Goal: Task Accomplishment & Management: Use online tool/utility

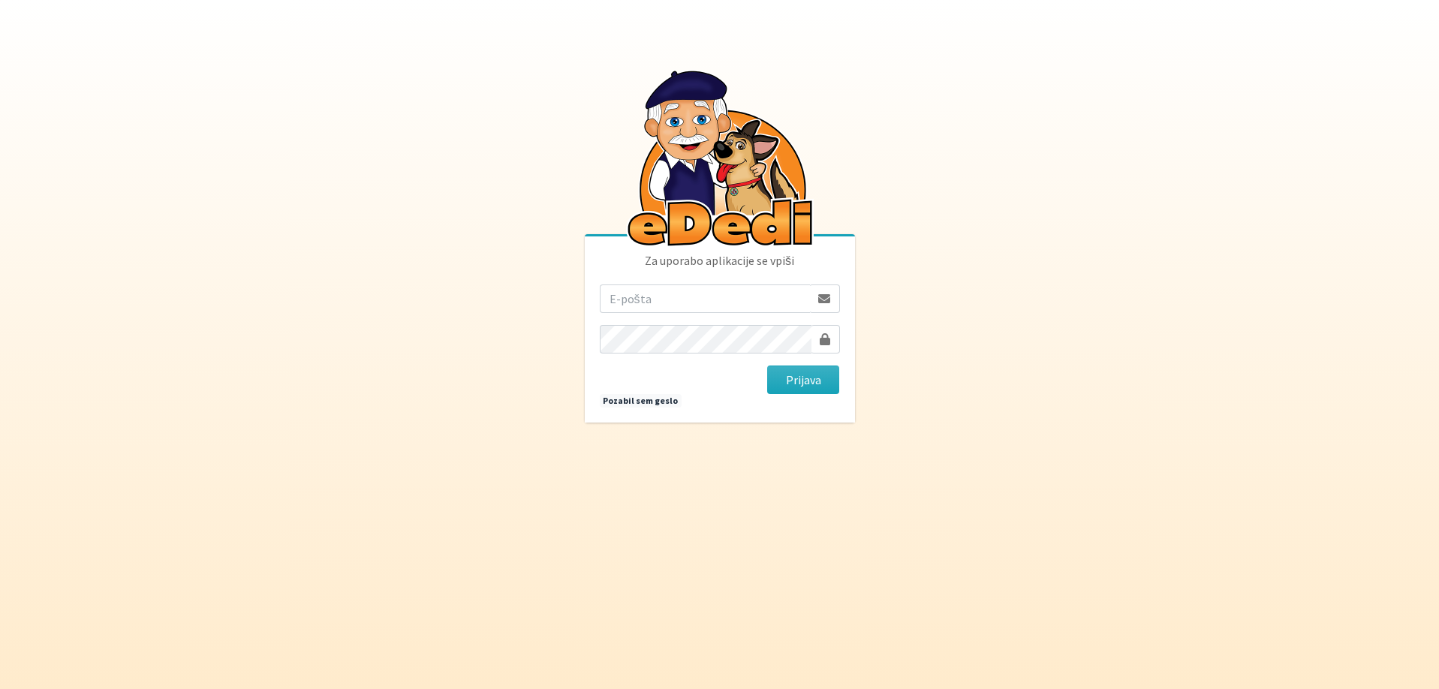
click at [744, 300] on input "email" at bounding box center [705, 299] width 210 height 29
type input "primozenko@gmail.com"
click at [767, 366] on button "Prijava" at bounding box center [803, 380] width 73 height 29
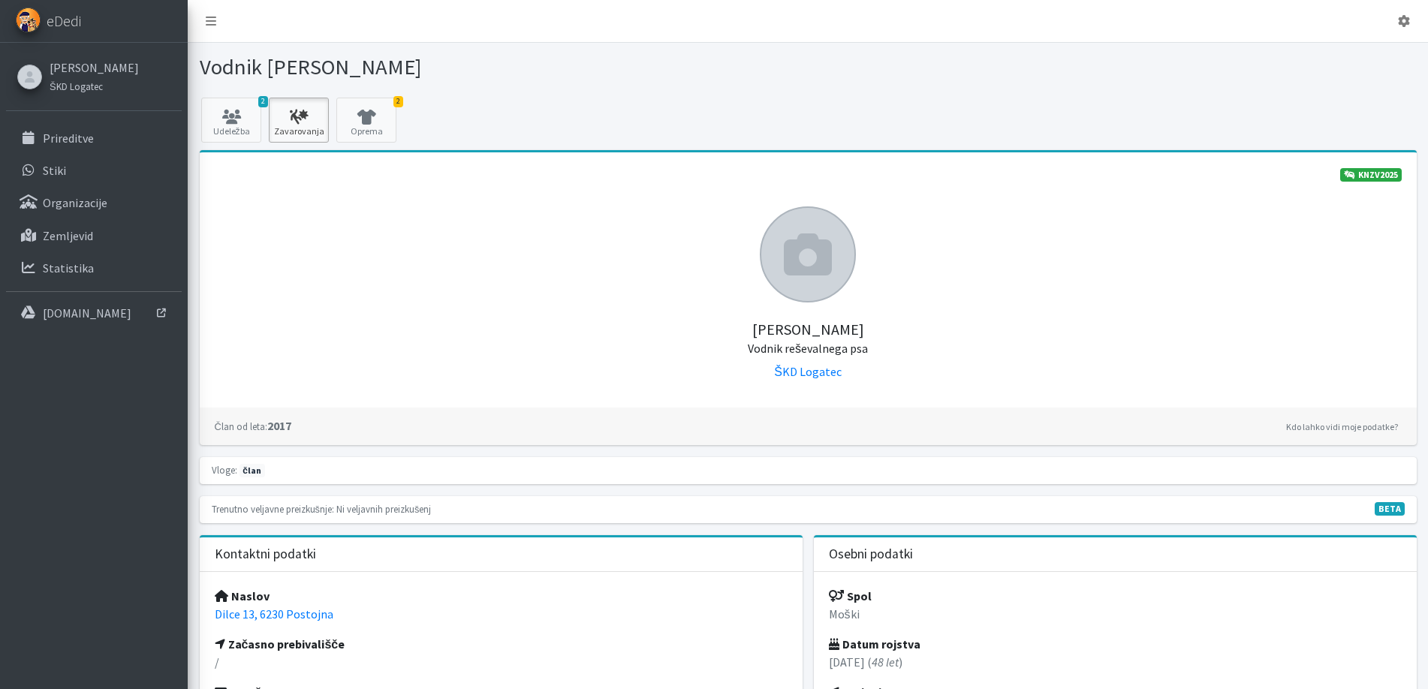
click at [295, 123] on icon at bounding box center [298, 117] width 51 height 15
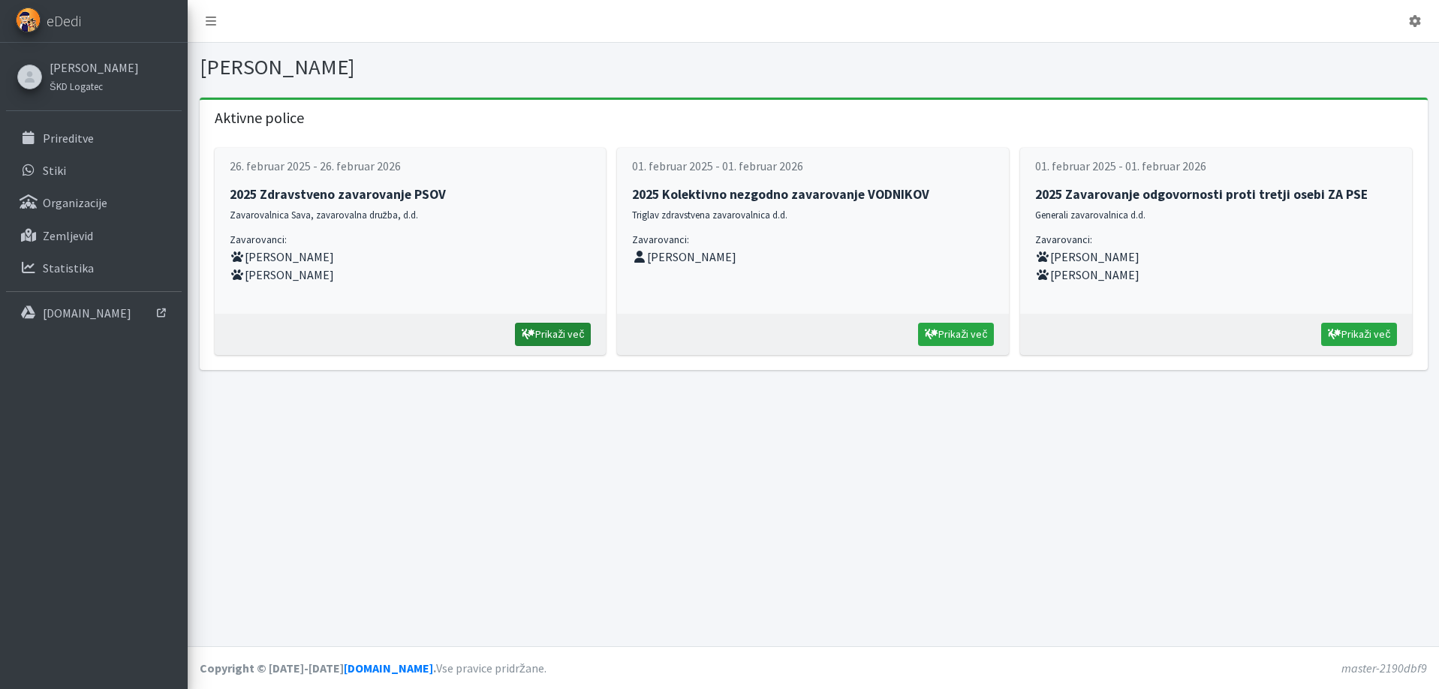
click at [537, 335] on link "Prikaži več" at bounding box center [553, 334] width 76 height 23
click at [963, 335] on link "Prikaži več" at bounding box center [956, 334] width 76 height 23
click at [1337, 339] on icon at bounding box center [1335, 334] width 14 height 11
click at [569, 332] on link "Prikaži več" at bounding box center [553, 334] width 76 height 23
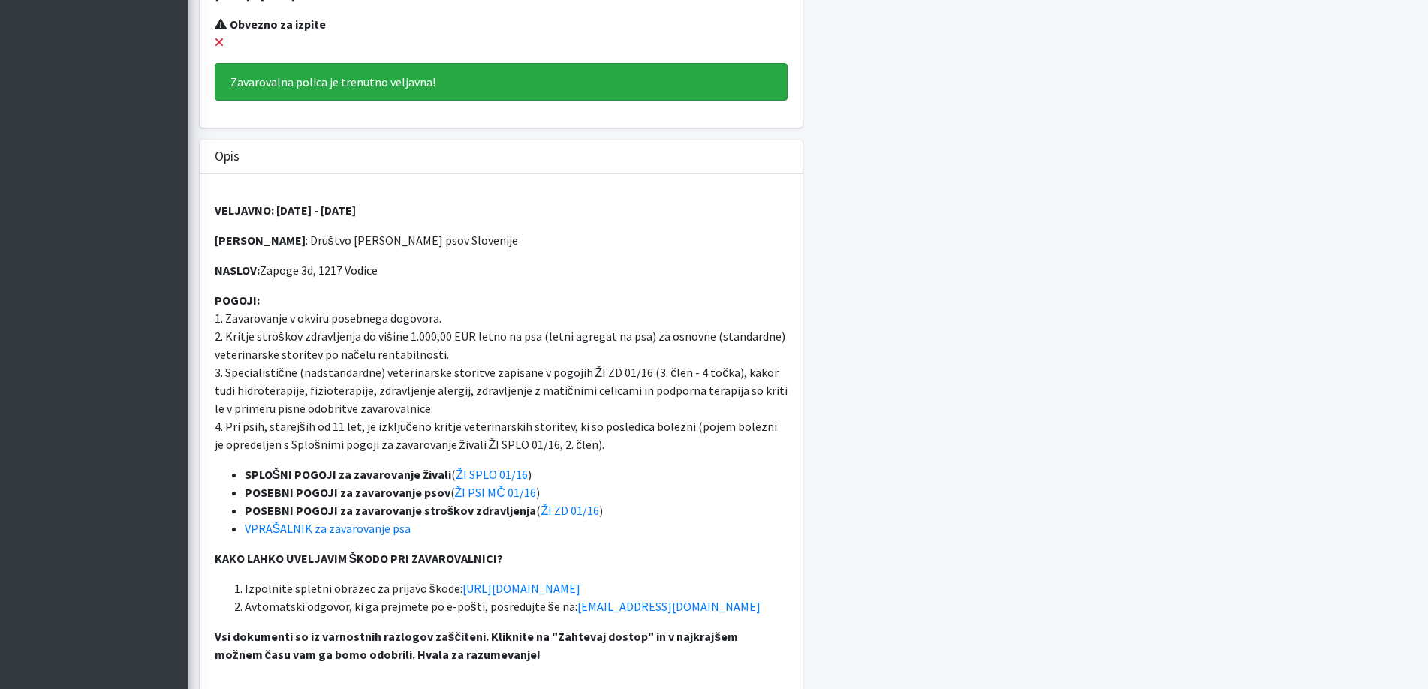
scroll to position [525, 0]
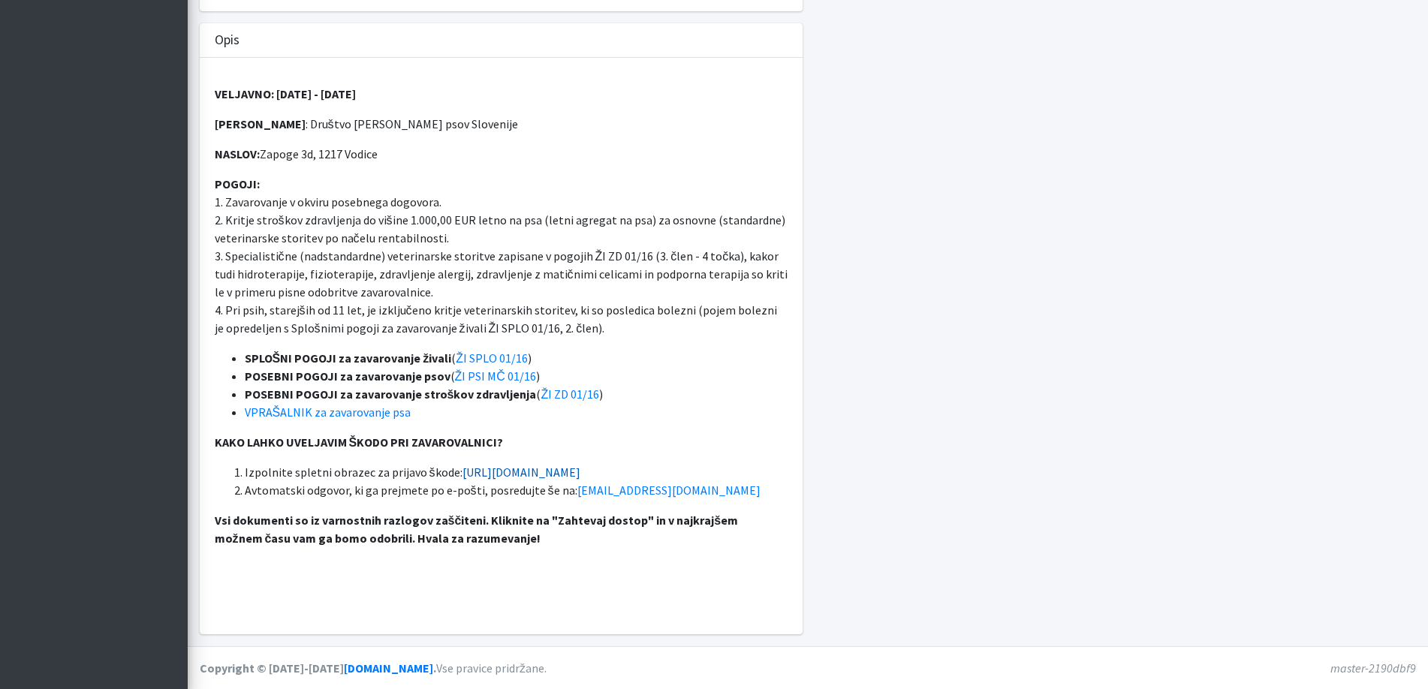
click at [490, 472] on link "https://www.zav-sava.si/prijava-skode" at bounding box center [522, 472] width 118 height 15
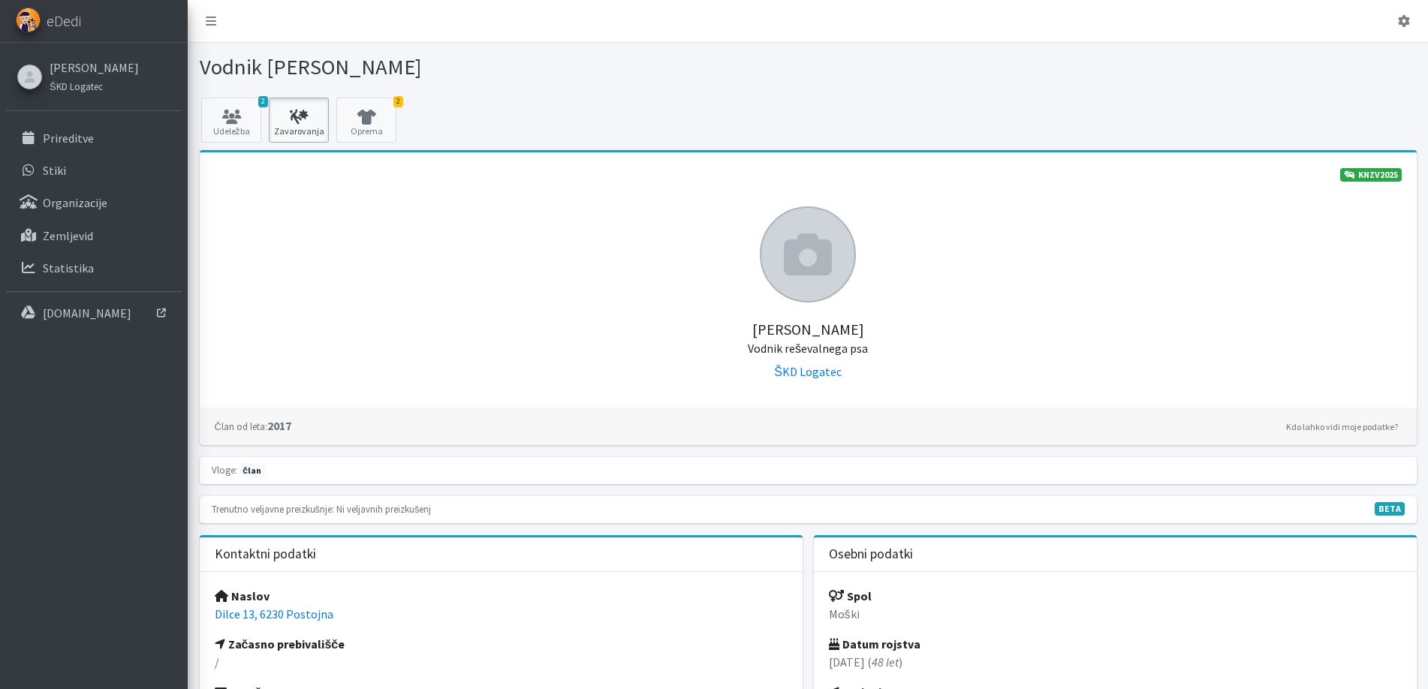
click at [291, 122] on icon at bounding box center [298, 117] width 51 height 15
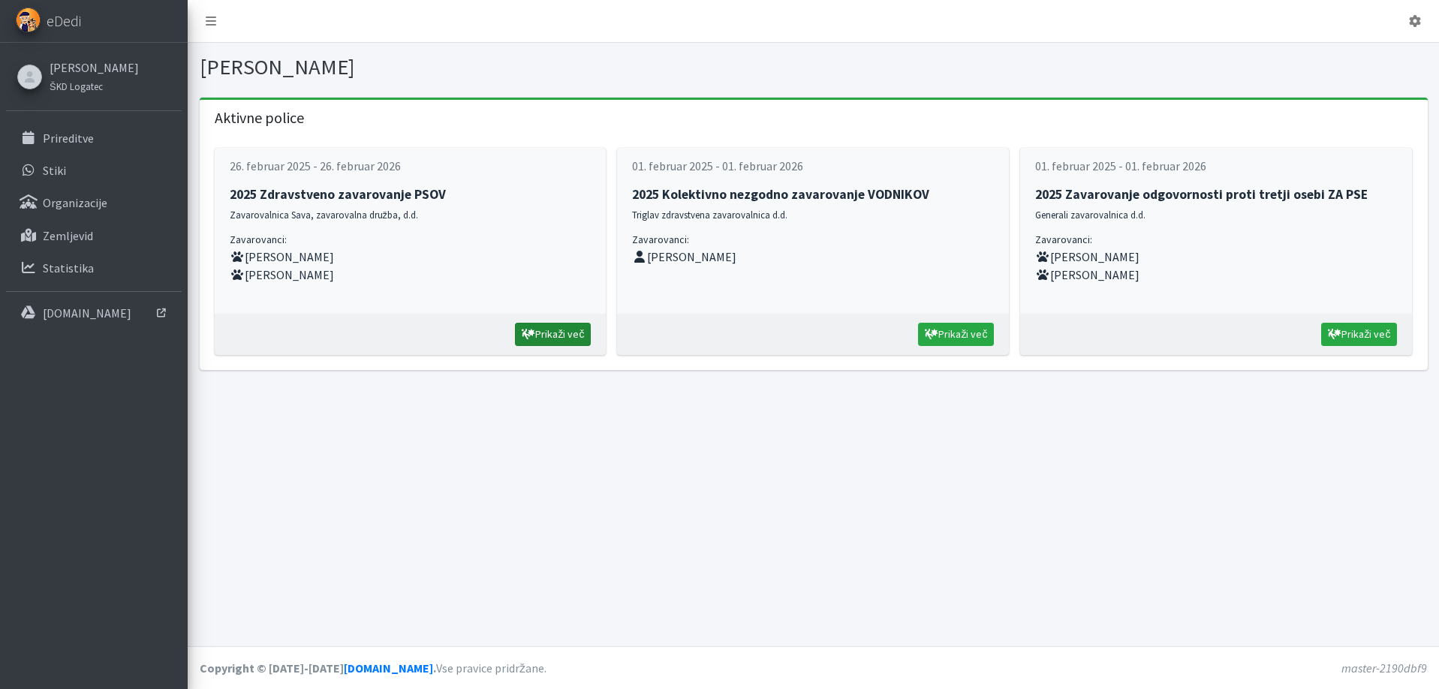
click at [556, 342] on link "Prikaži več" at bounding box center [553, 334] width 76 height 23
click at [946, 340] on link "Prikaži več" at bounding box center [956, 334] width 76 height 23
click at [1373, 342] on link "Prikaži več" at bounding box center [1360, 334] width 76 height 23
click at [531, 329] on icon at bounding box center [529, 334] width 14 height 11
click at [553, 334] on link "Prikaži več" at bounding box center [553, 334] width 76 height 23
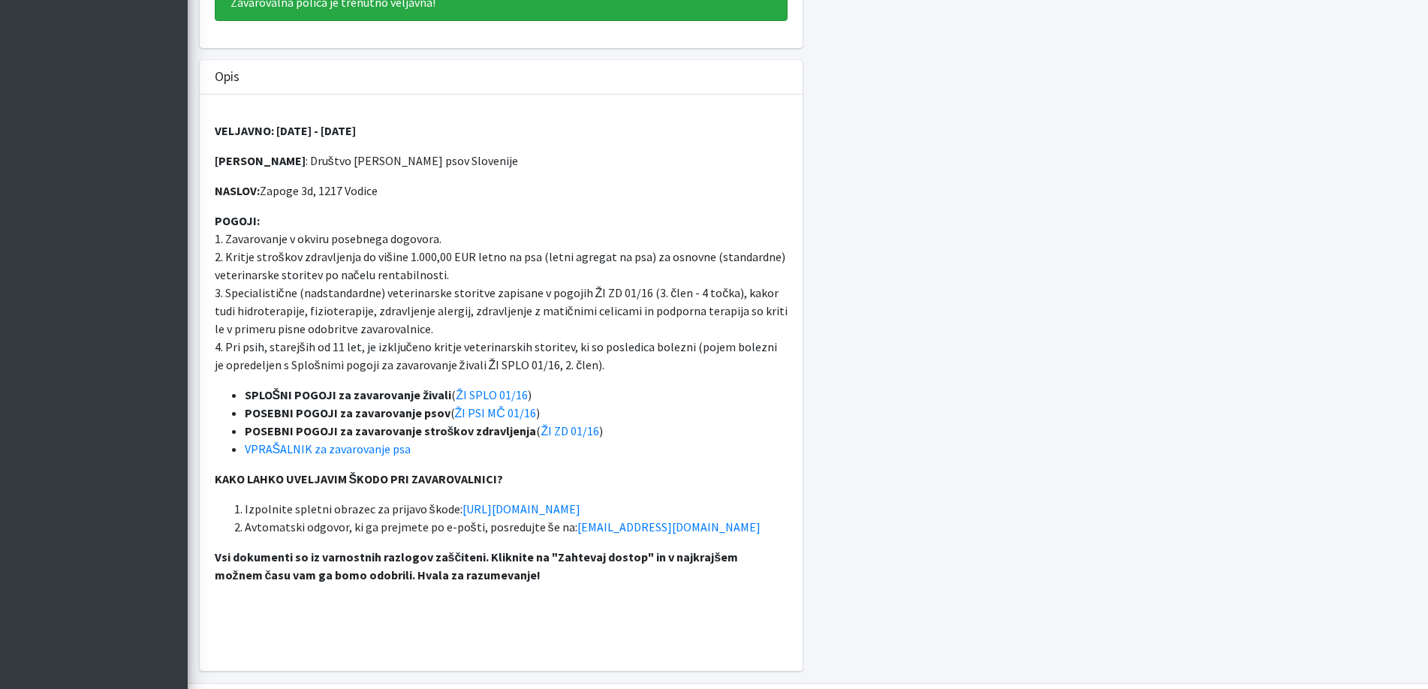
scroll to position [525, 0]
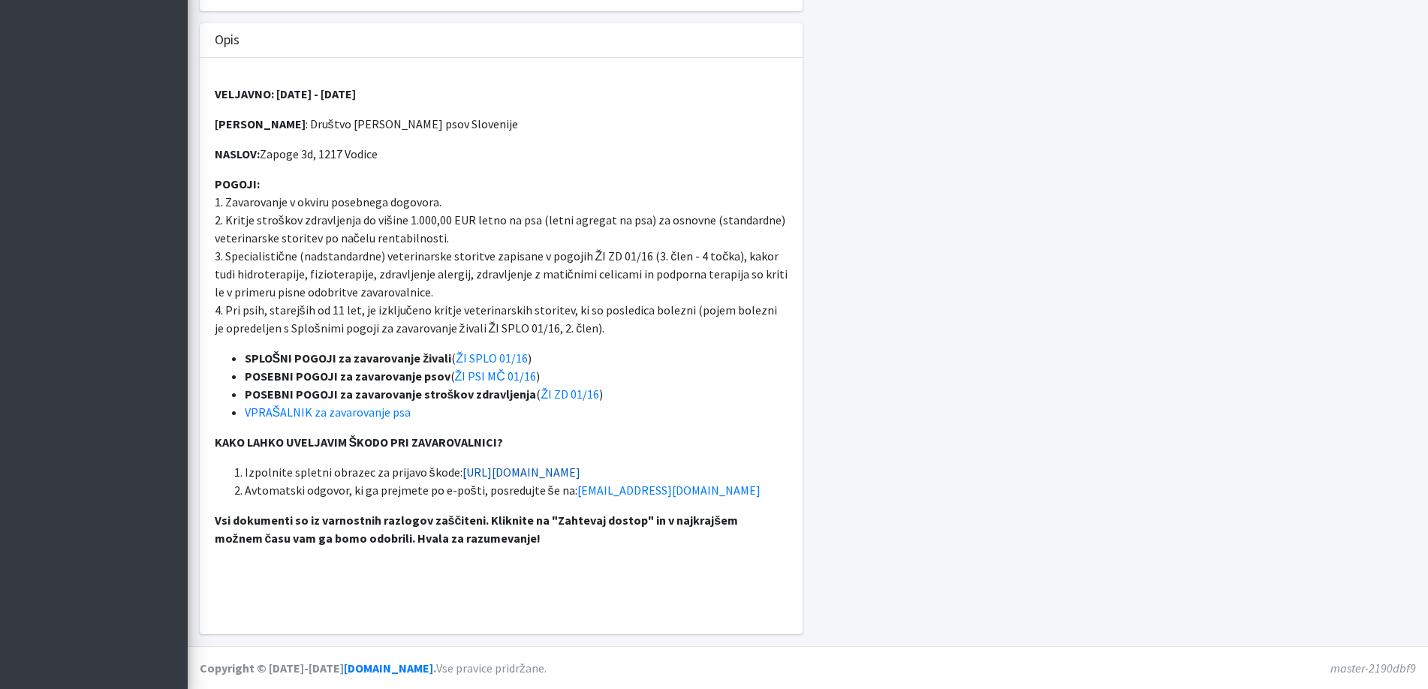
click at [579, 471] on link "[URL][DOMAIN_NAME]" at bounding box center [522, 472] width 118 height 15
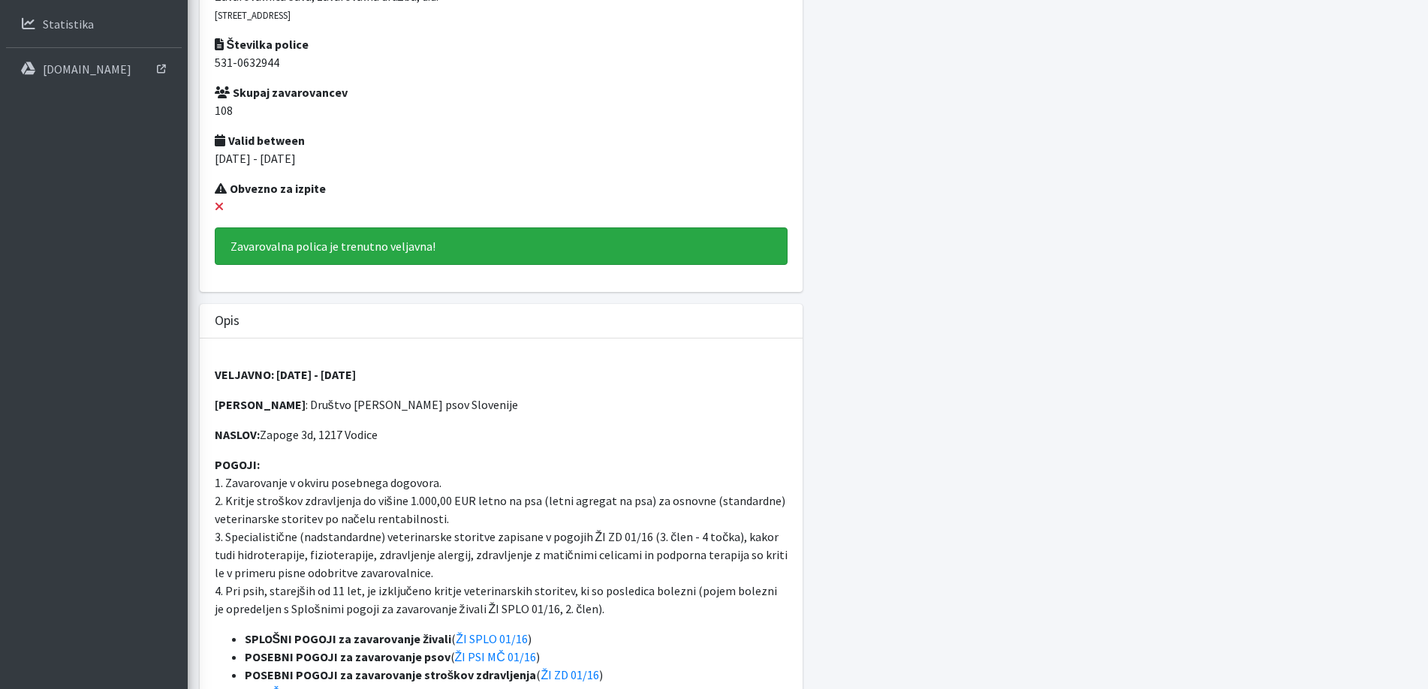
scroll to position [300, 0]
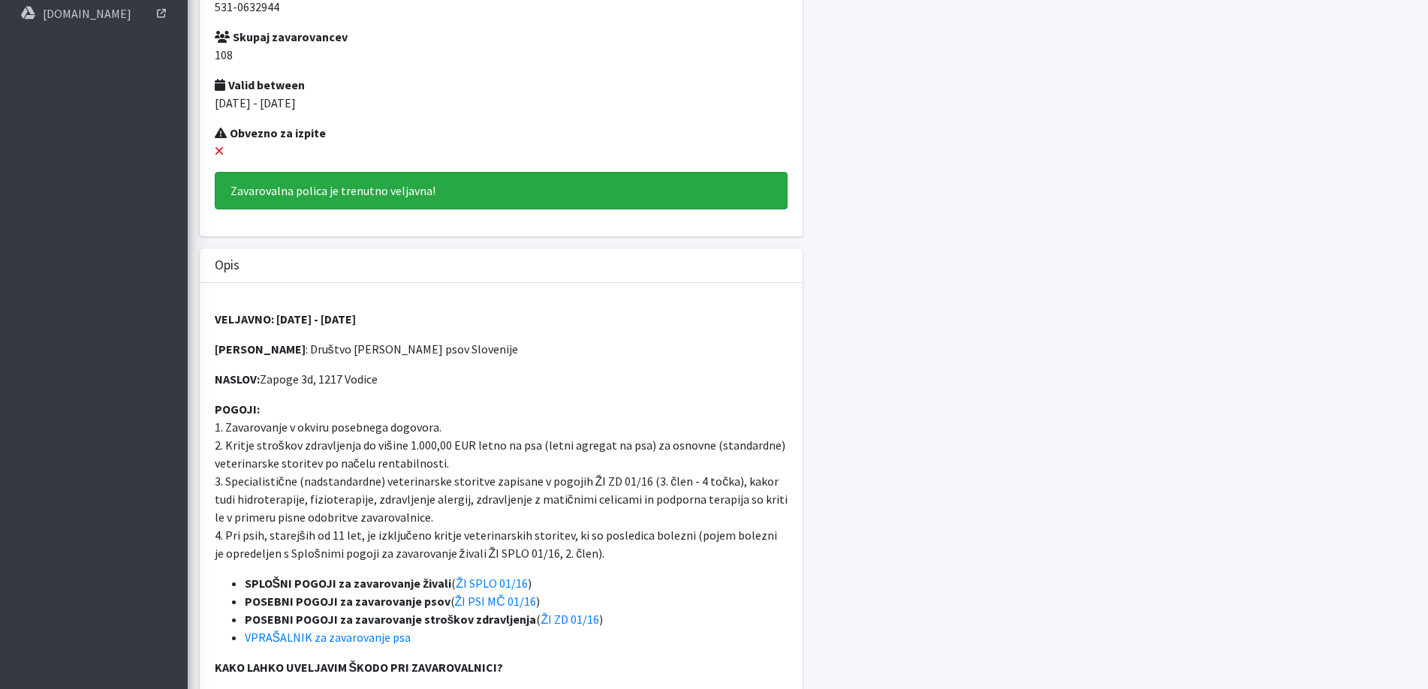
drag, startPoint x: 505, startPoint y: 357, endPoint x: 300, endPoint y: 354, distance: 205.8
click at [300, 354] on p "ZAVAROVANEC : Društvo enota reševalnih psov Slovenije" at bounding box center [501, 349] width 573 height 18
copy p "Društvo enota reševalnih psov Slovenije"
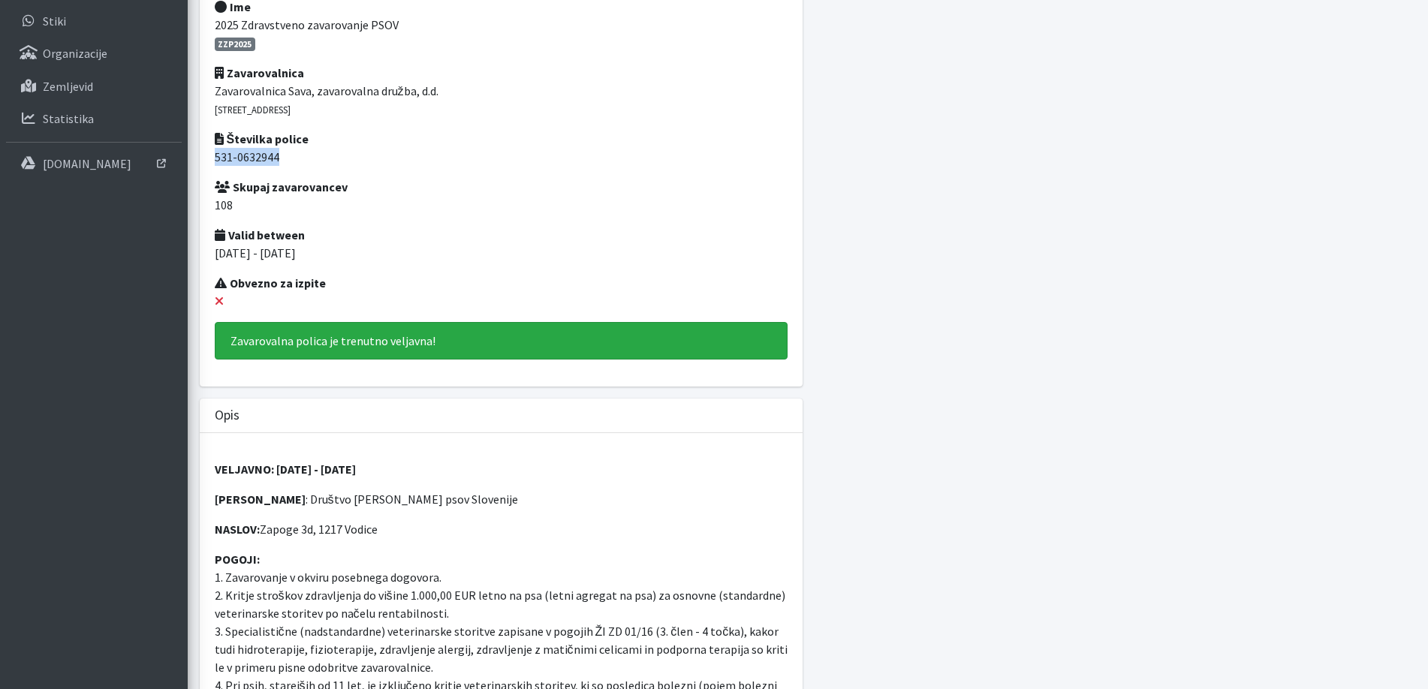
drag, startPoint x: 295, startPoint y: 159, endPoint x: 213, endPoint y: 155, distance: 82.7
click at [213, 155] on div "Ime 2025 Zdravstveno zavarovanje PSOV ZZP2025 Zavarovalnica Zavarovalnica Sava,…" at bounding box center [501, 185] width 584 height 374
copy p "531-0632944"
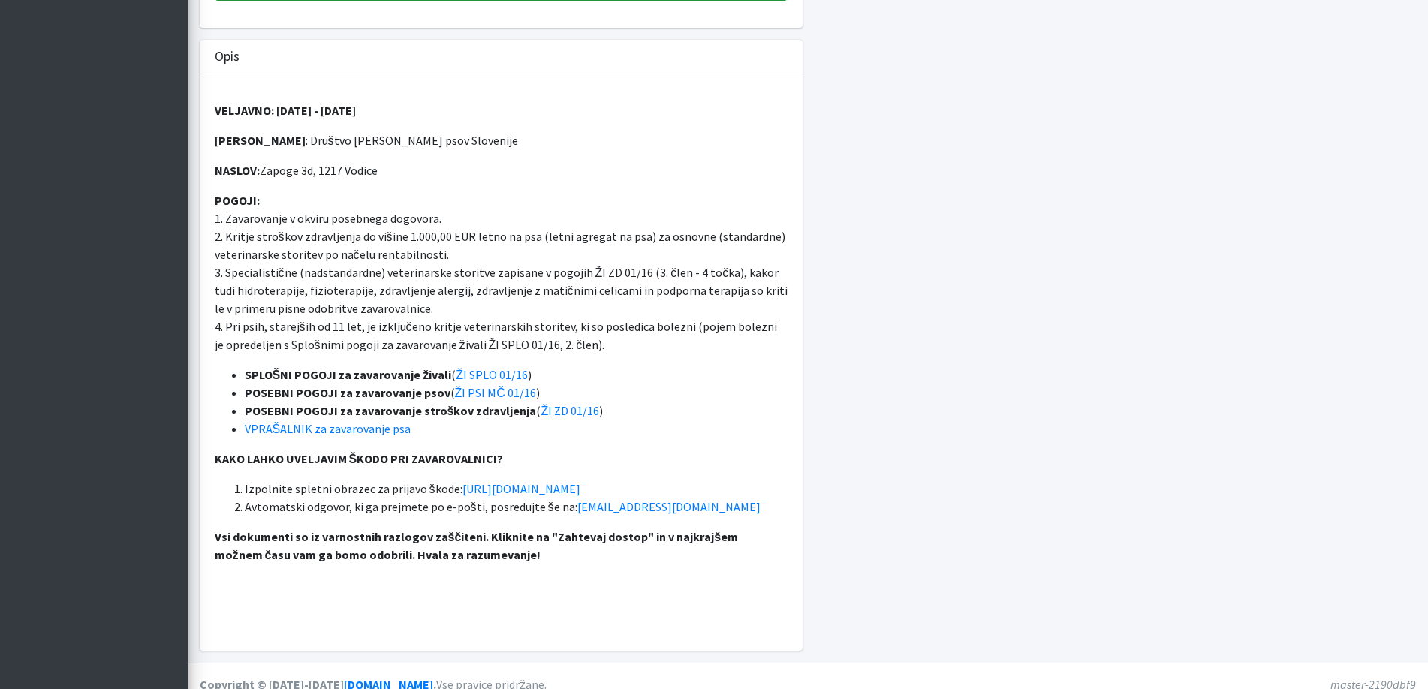
scroll to position [525, 0]
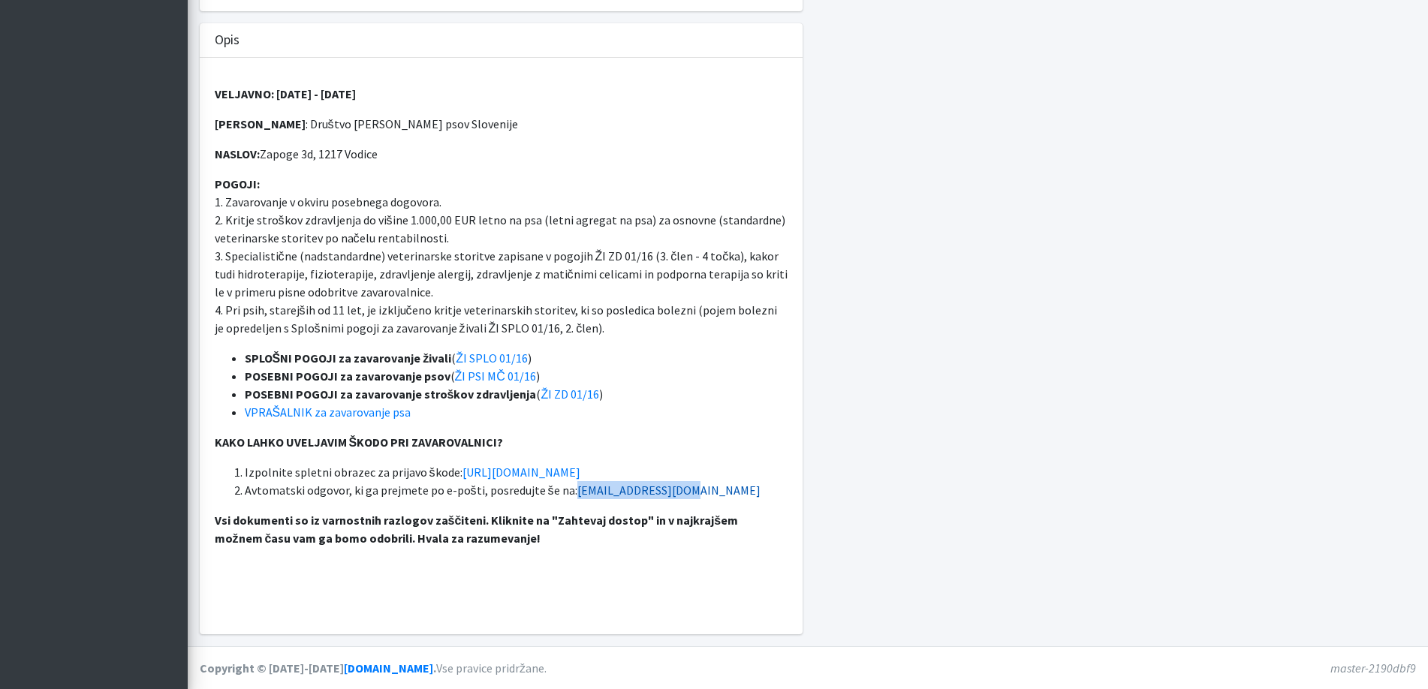
drag, startPoint x: 691, startPoint y: 497, endPoint x: 566, endPoint y: 496, distance: 124.7
click at [566, 496] on li "Avtomatski odgovor, ki ga prejmete po e-pošti, posredujte še na: zavarovanje@er…" at bounding box center [516, 490] width 543 height 18
copy link "[EMAIL_ADDRESS][DOMAIN_NAME]"
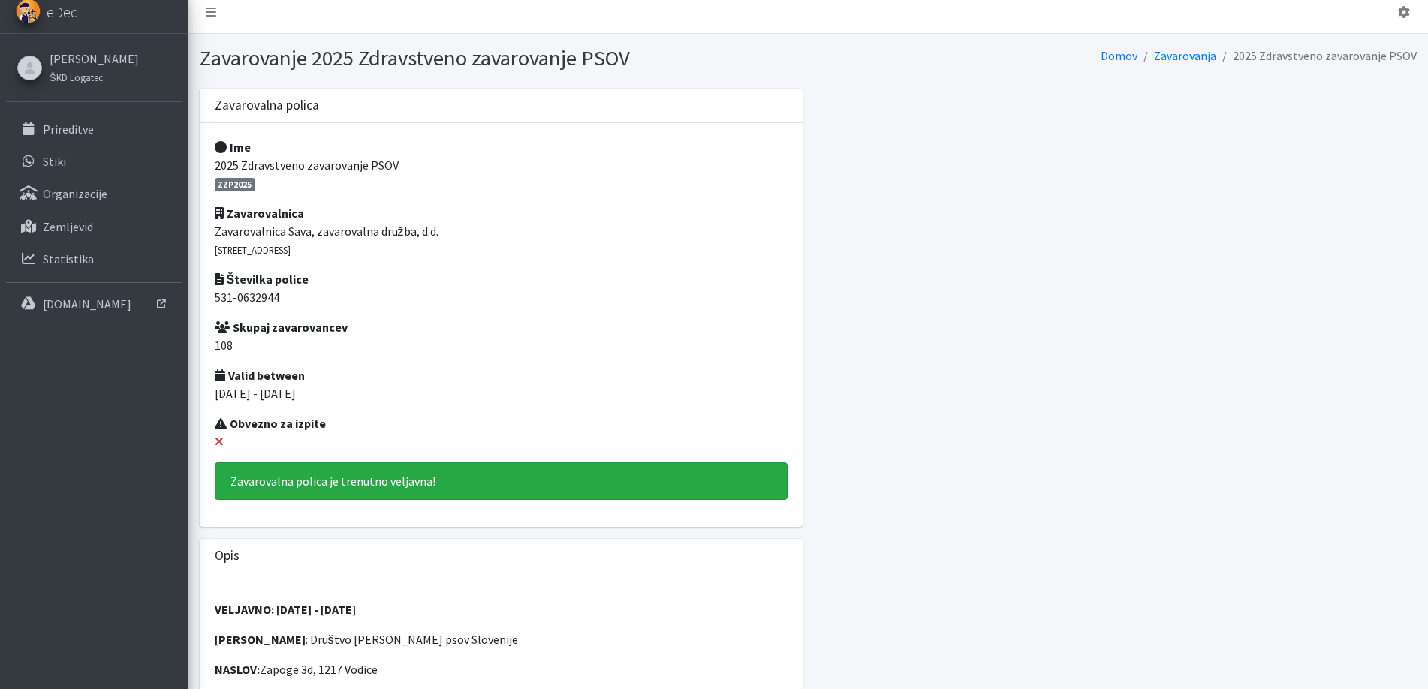
scroll to position [0, 0]
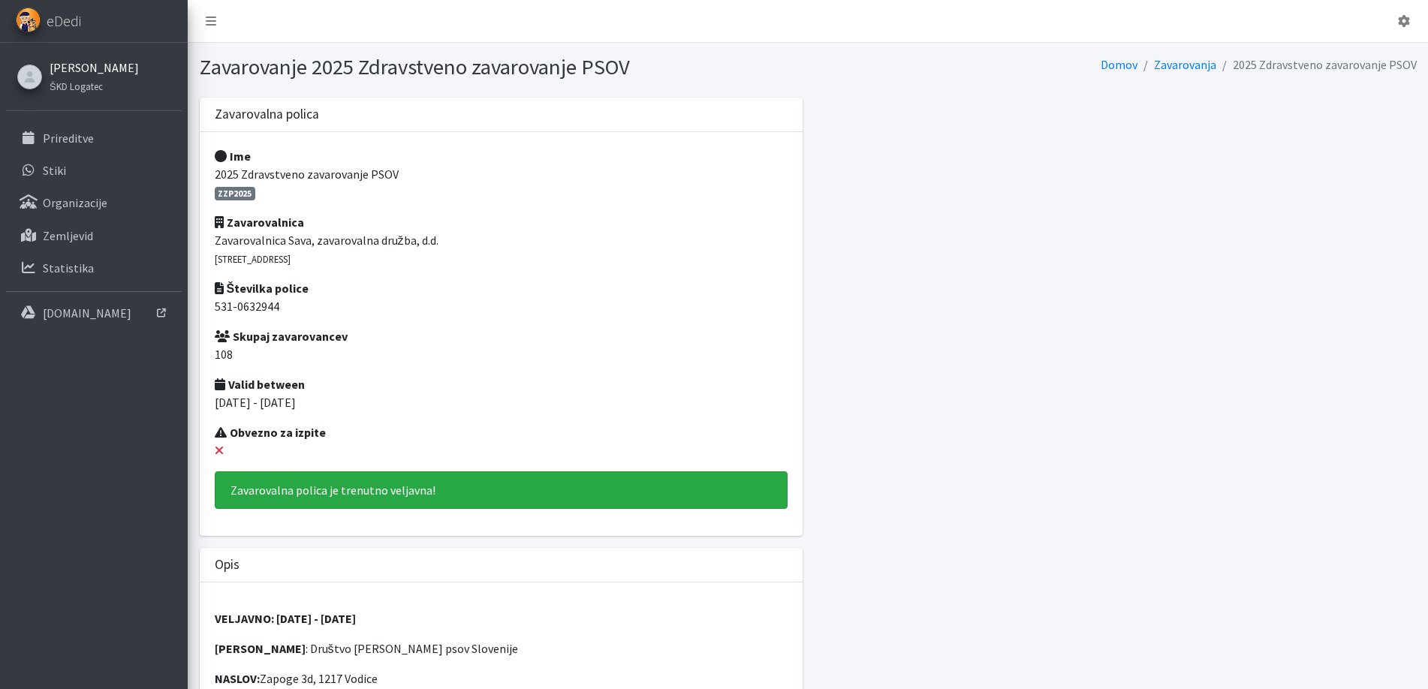
click at [105, 68] on link "[PERSON_NAME]" at bounding box center [94, 68] width 89 height 18
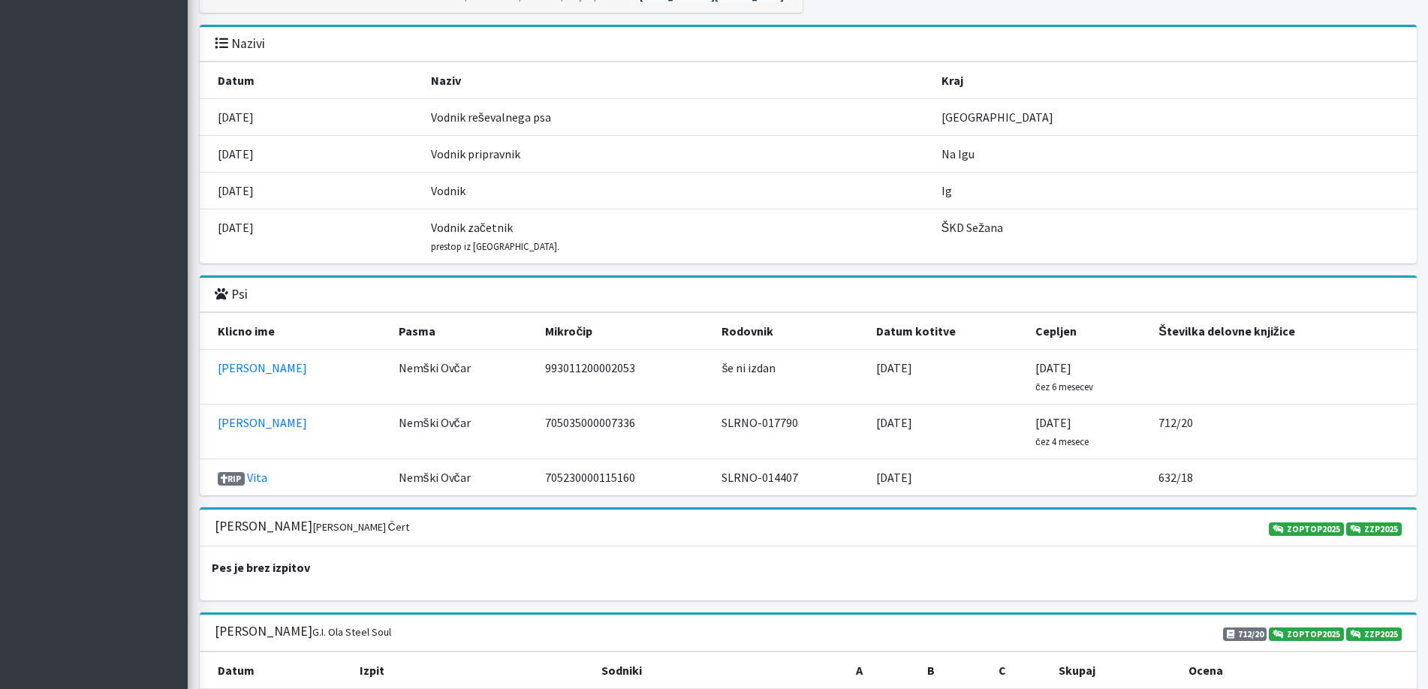
scroll to position [1502, 0]
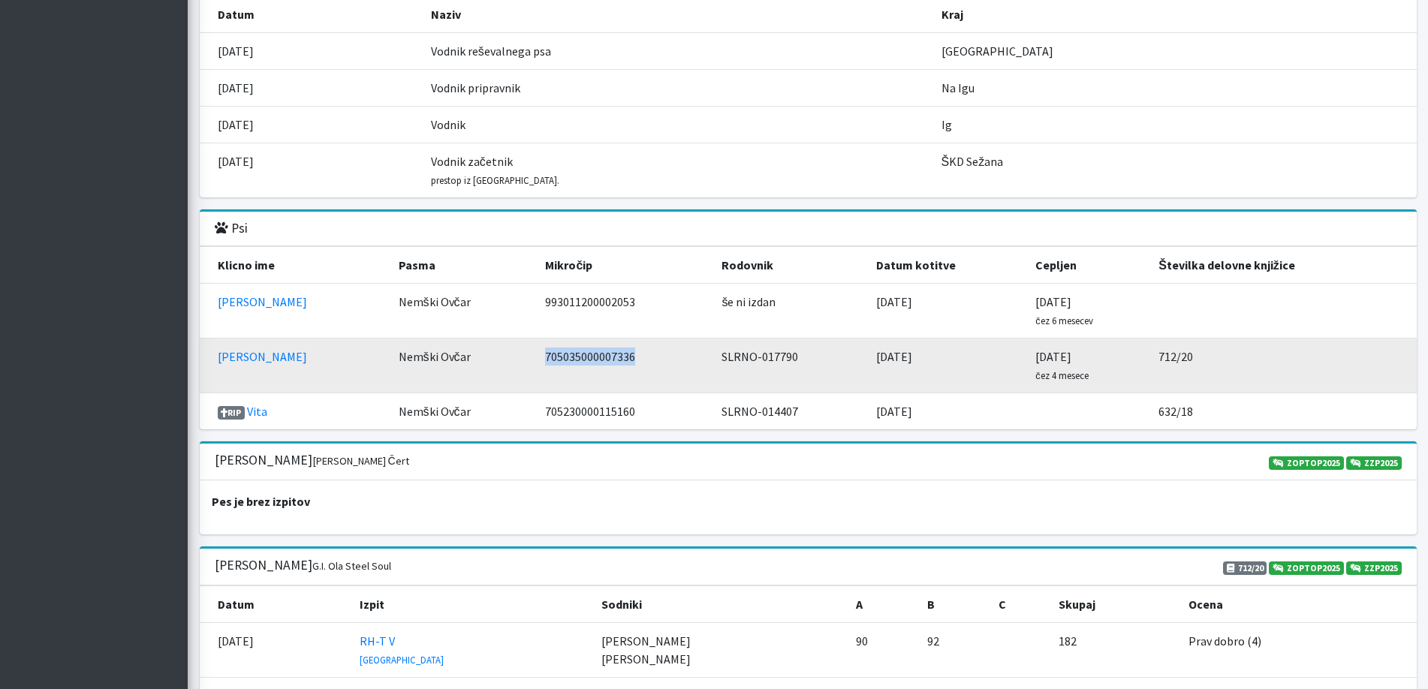
drag, startPoint x: 612, startPoint y: 366, endPoint x: 506, endPoint y: 356, distance: 106.3
click at [536, 356] on td "705035000007336" at bounding box center [624, 366] width 176 height 55
copy td "705035000007336"
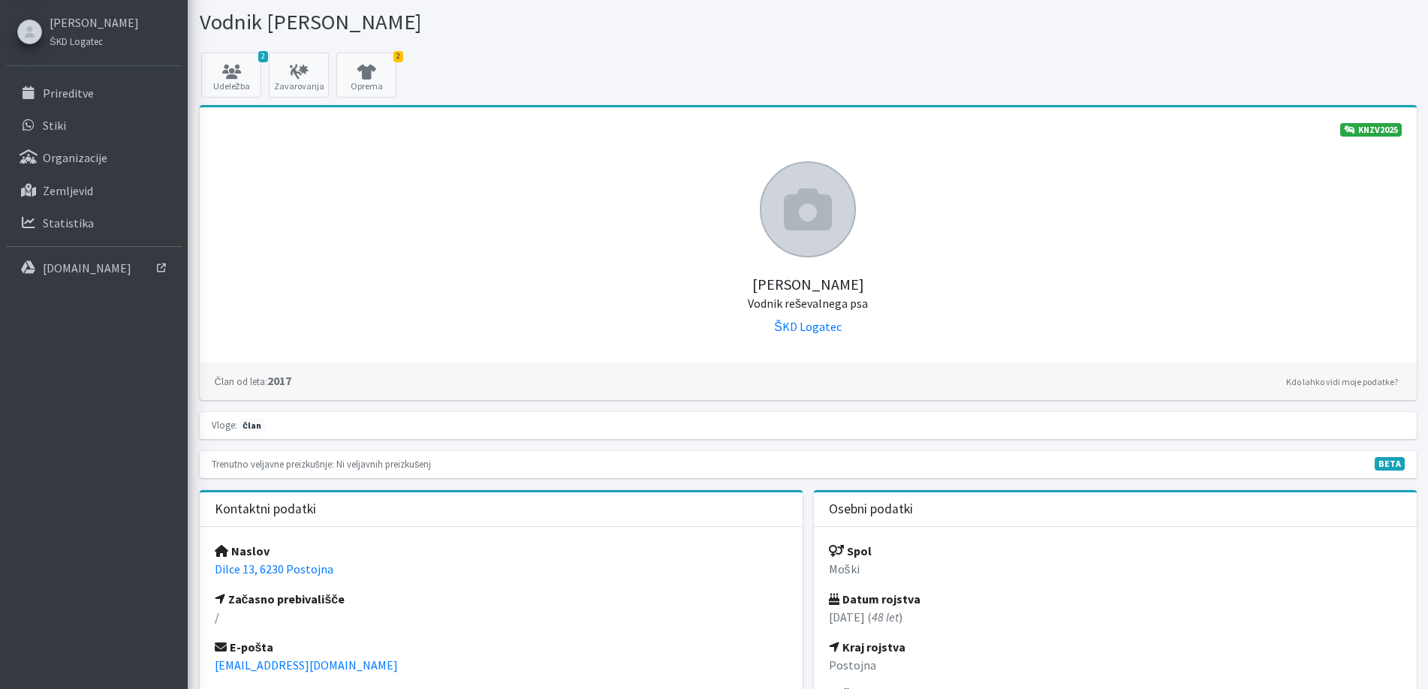
scroll to position [0, 0]
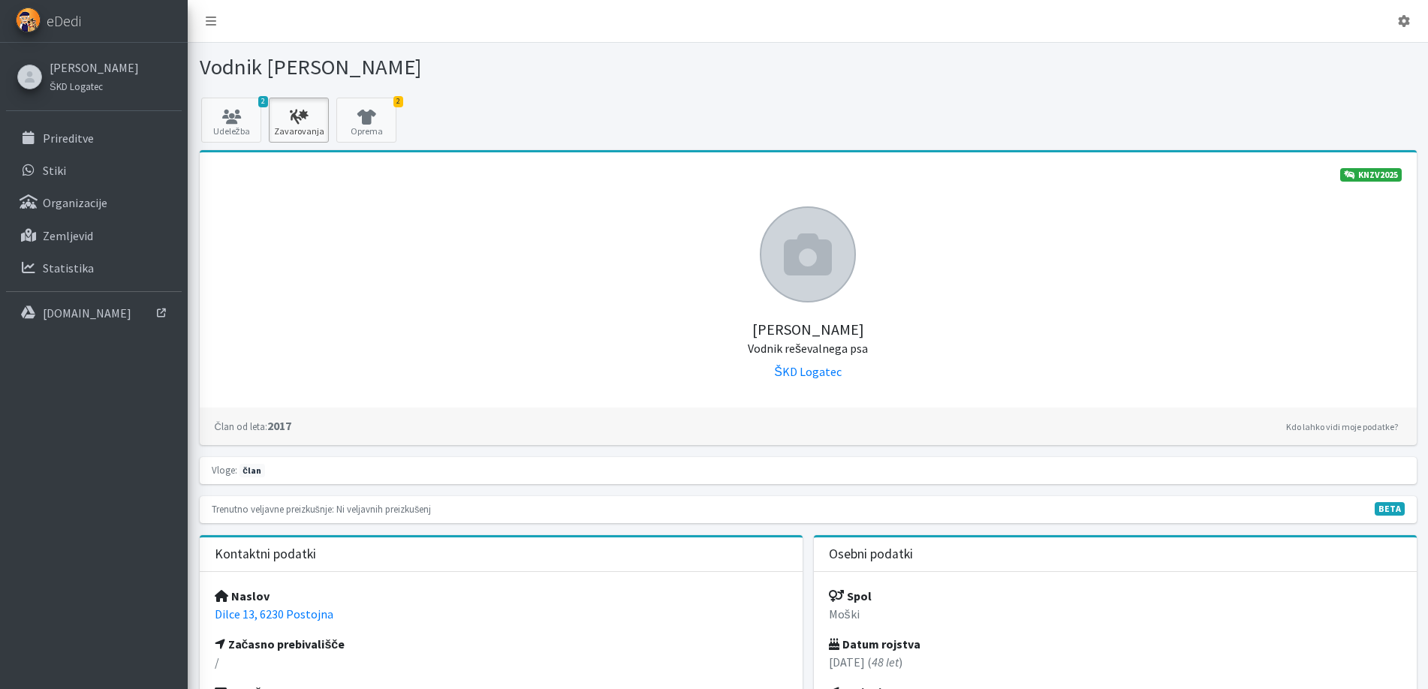
click at [273, 114] on icon at bounding box center [298, 117] width 51 height 15
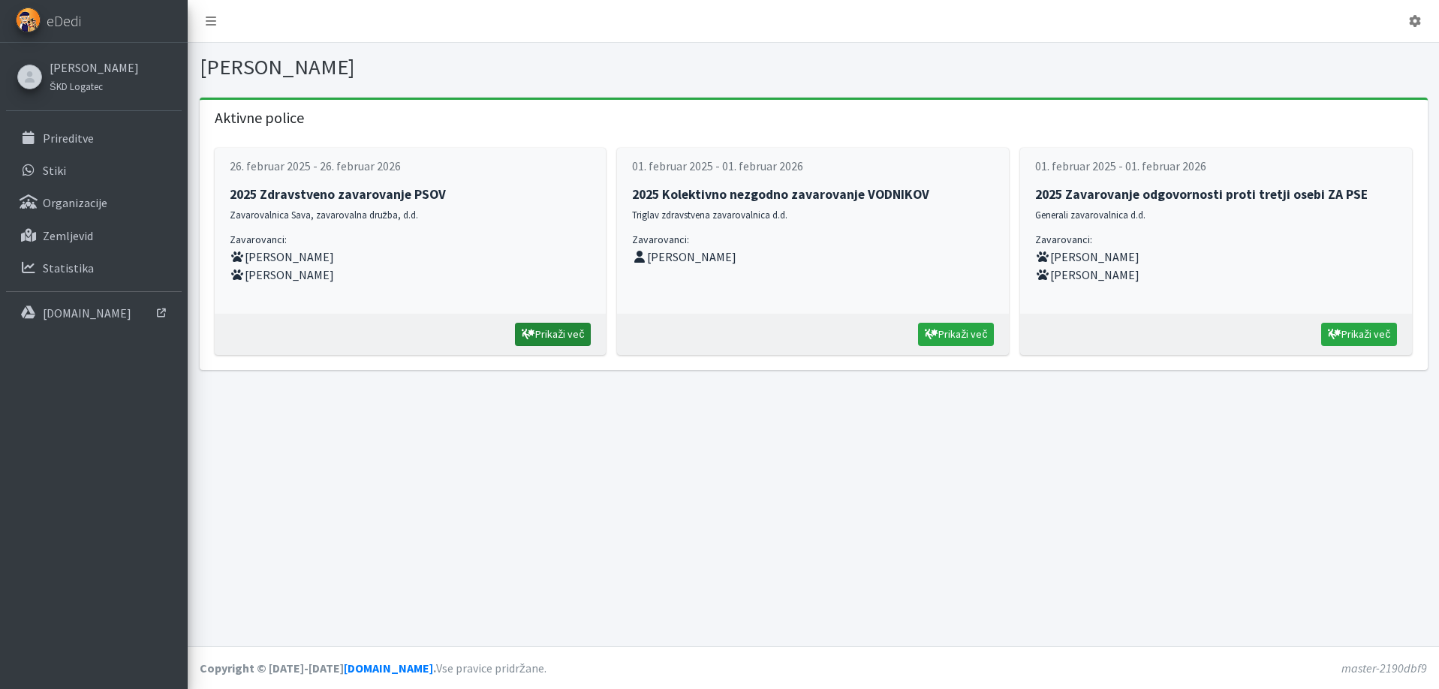
click at [571, 336] on link "Prikaži več" at bounding box center [553, 334] width 76 height 23
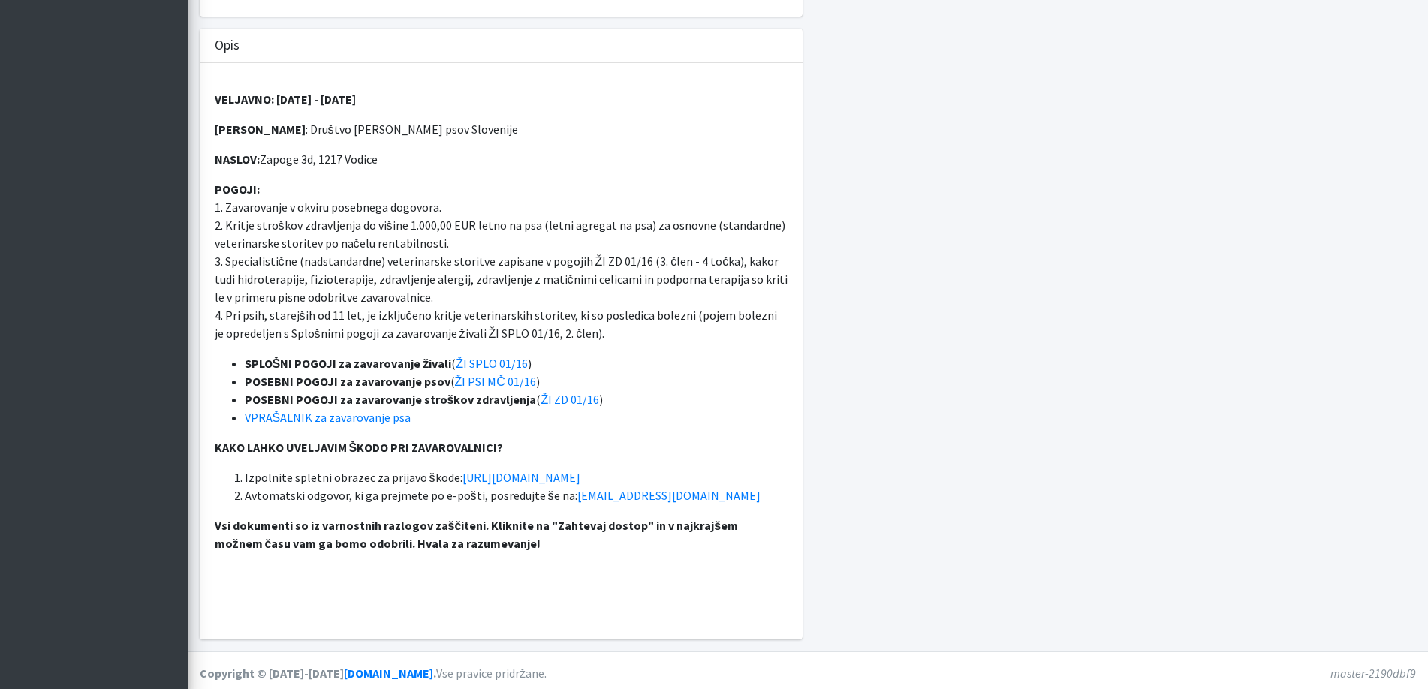
scroll to position [525, 0]
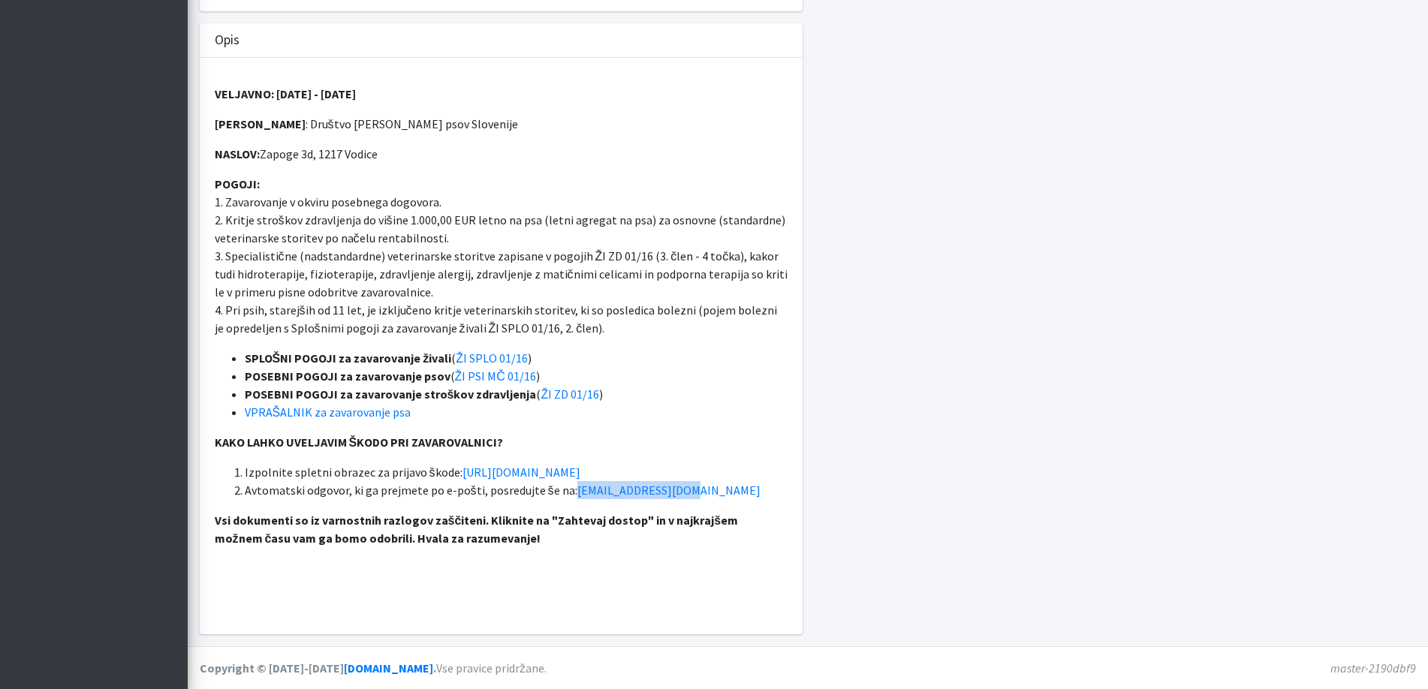
drag, startPoint x: 683, startPoint y: 499, endPoint x: 569, endPoint y: 498, distance: 114.1
click at [569, 498] on li "Avtomatski odgovor, ki ga prejmete po e-pošti, posredujte še na: [EMAIL_ADDRESS…" at bounding box center [516, 490] width 543 height 18
copy link "[EMAIL_ADDRESS][DOMAIN_NAME]"
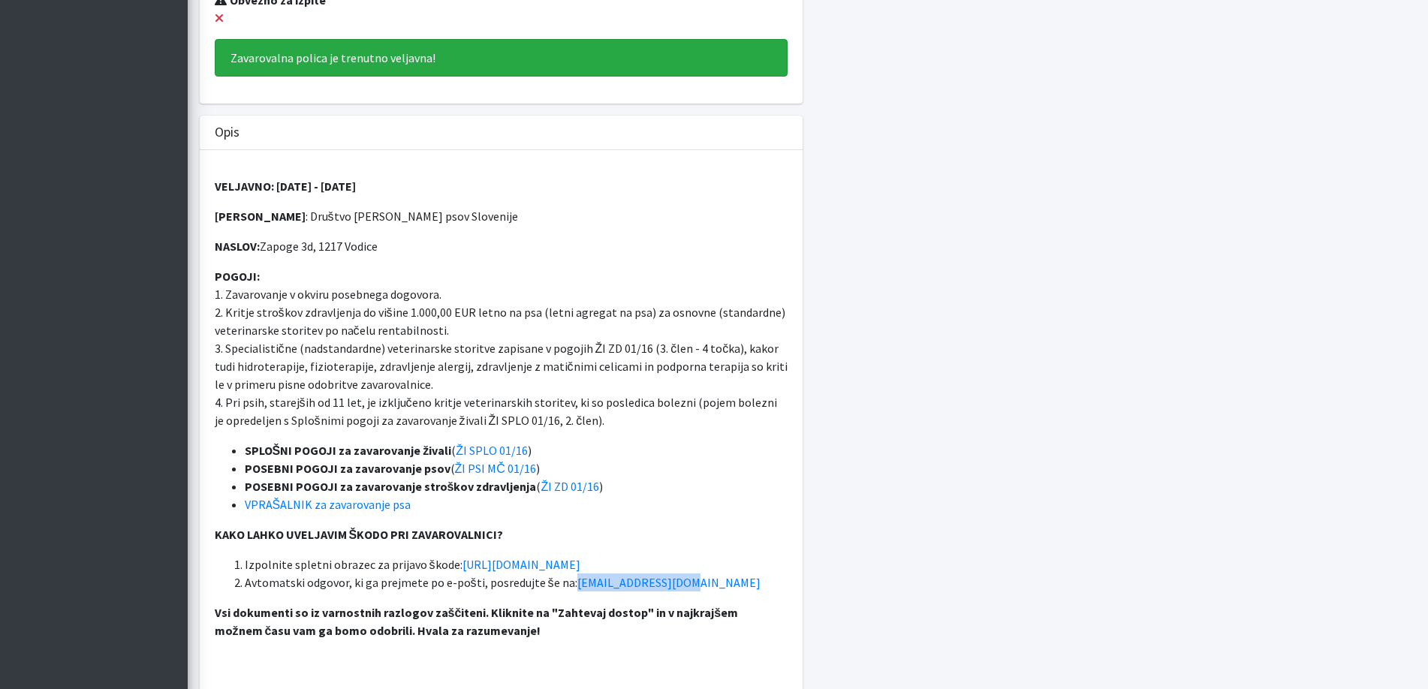
scroll to position [450, 0]
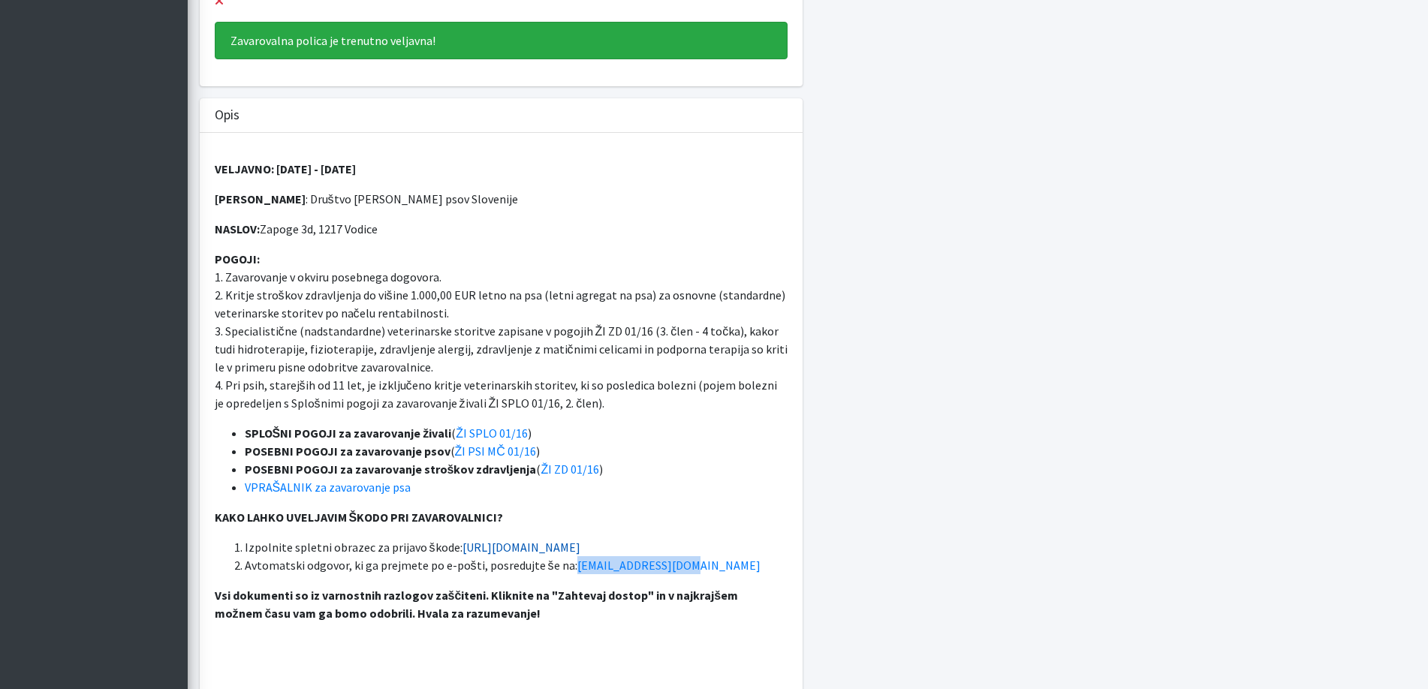
click at [545, 550] on link "[URL][DOMAIN_NAME]" at bounding box center [522, 547] width 118 height 15
drag, startPoint x: 501, startPoint y: 203, endPoint x: 296, endPoint y: 202, distance: 205.0
click at [296, 202] on p "ZAVAROVANEC : Društvo enota reševalnih psov Slovenije" at bounding box center [501, 199] width 573 height 18
copy p "Društvo enota reševalnih psov Slovenije"
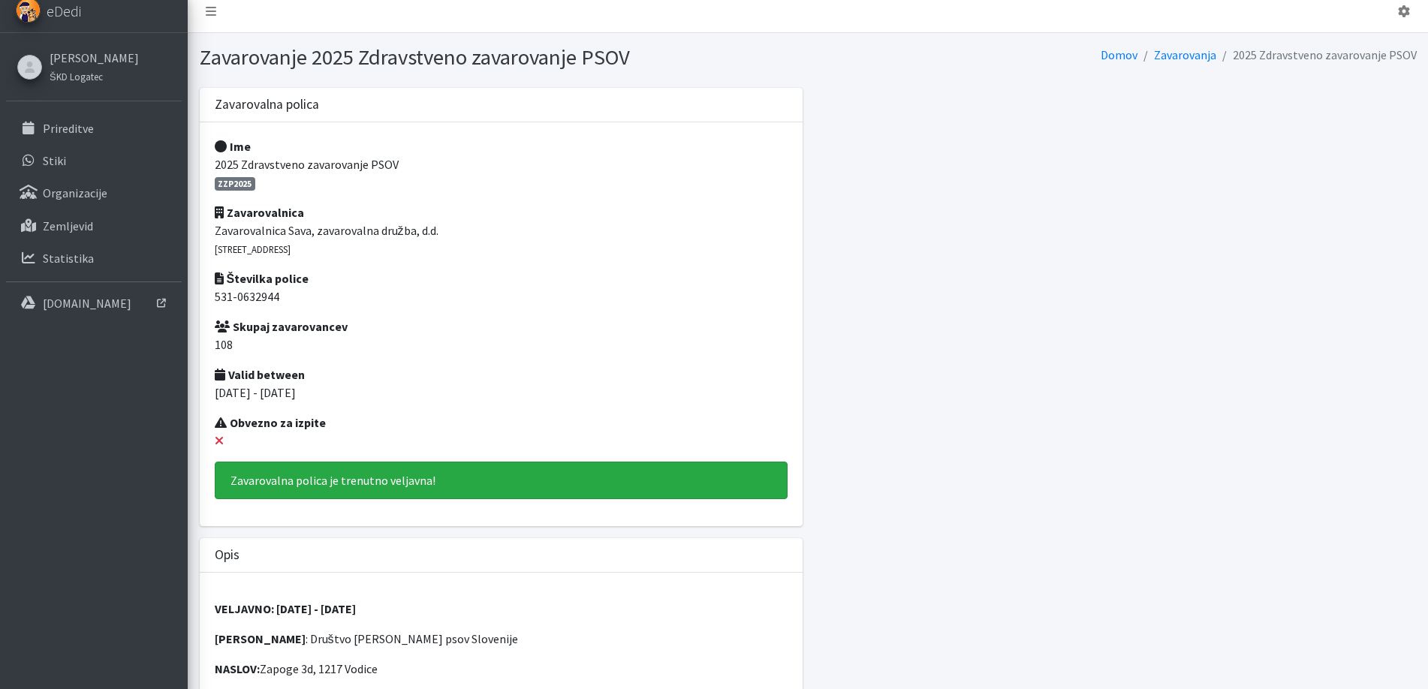
scroll to position [0, 0]
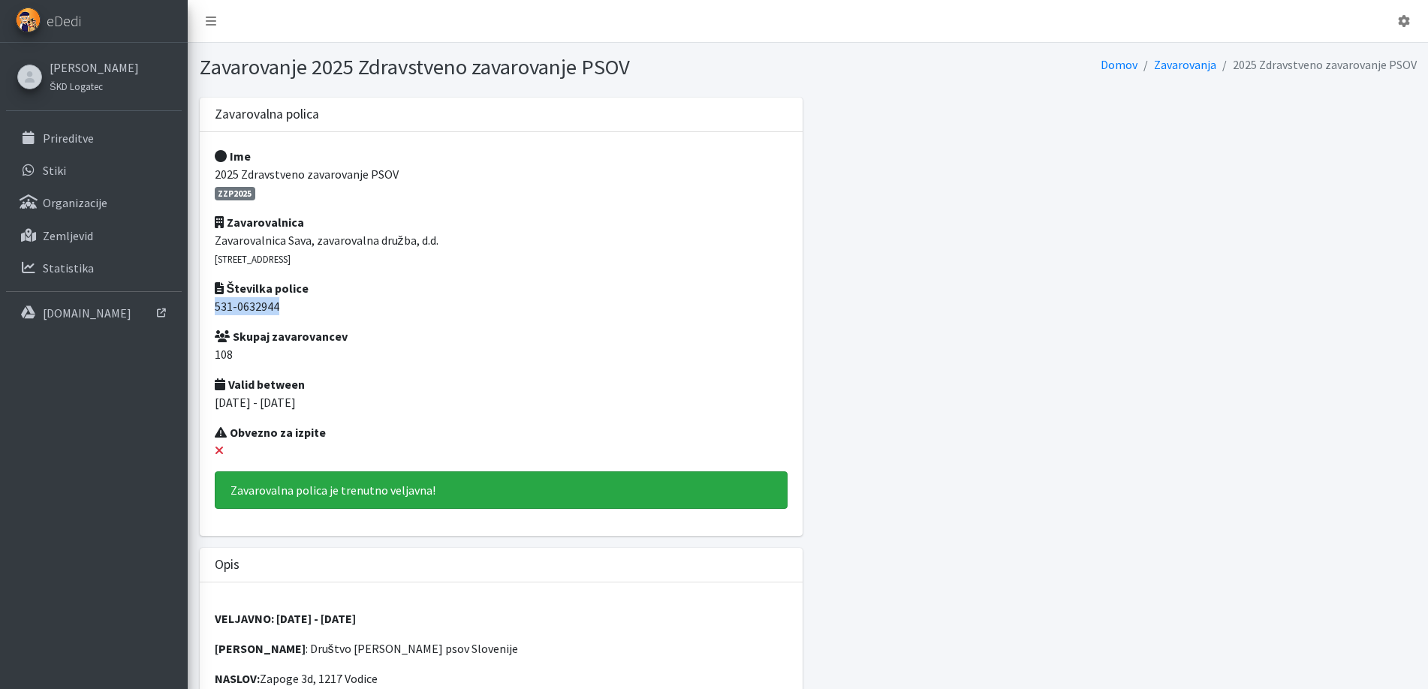
drag, startPoint x: 305, startPoint y: 309, endPoint x: 215, endPoint y: 307, distance: 90.1
click at [215, 307] on p "531-0632944" at bounding box center [501, 306] width 573 height 18
copy p "531-0632944"
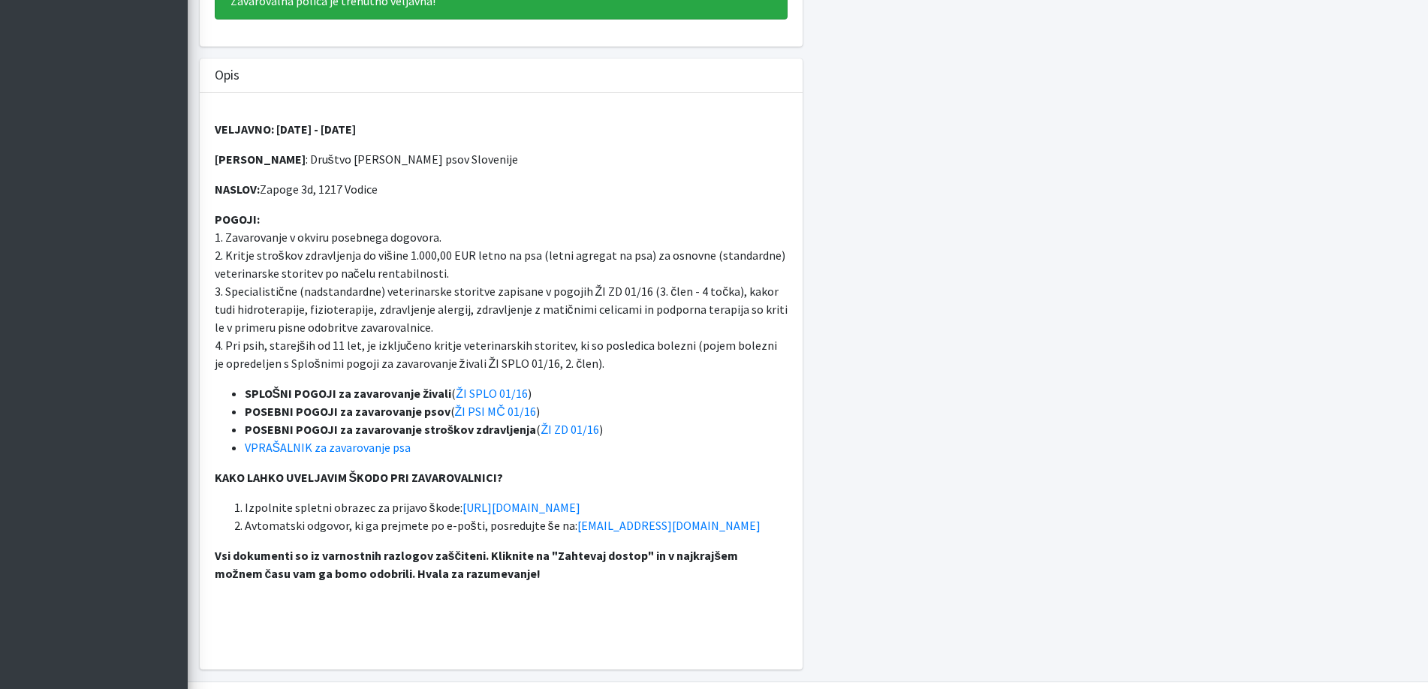
scroll to position [525, 0]
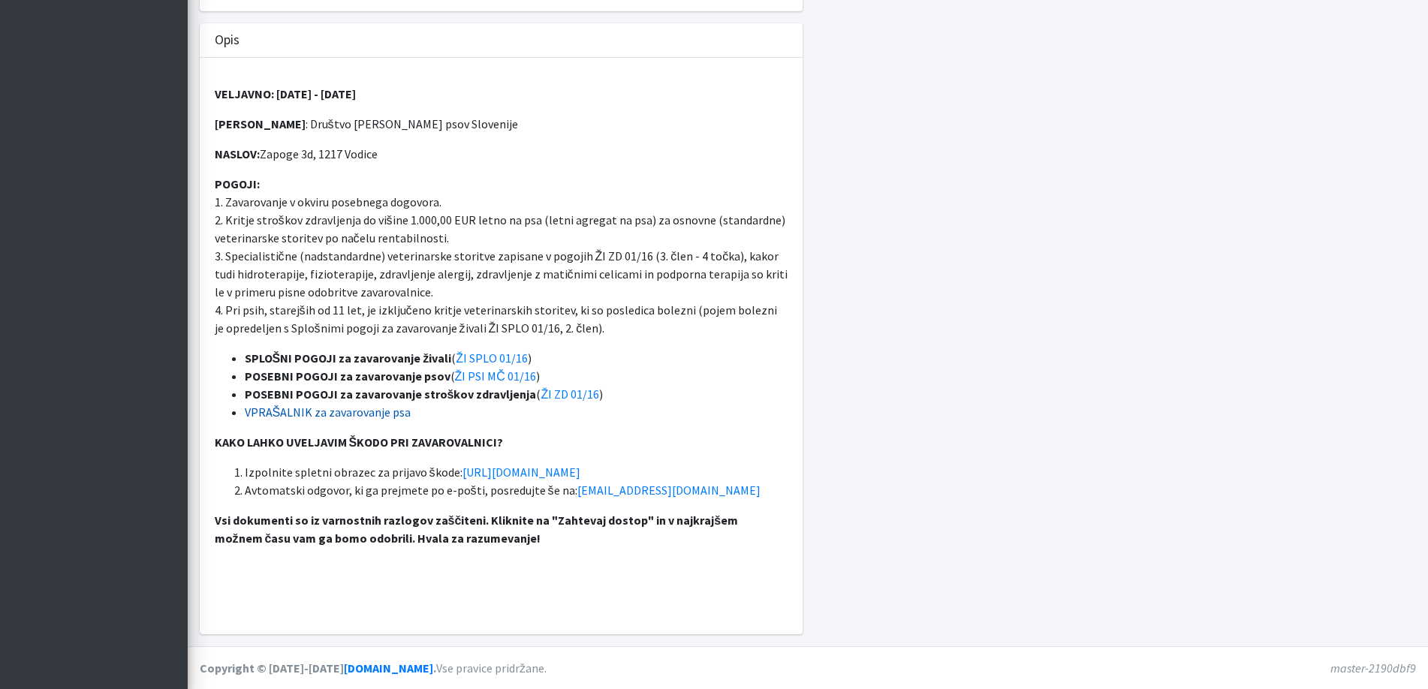
click at [373, 411] on link "VPRAŠALNIK za zavarovanje psa" at bounding box center [328, 412] width 167 height 15
click at [580, 471] on link "[URL][DOMAIN_NAME]" at bounding box center [522, 472] width 118 height 15
drag, startPoint x: 511, startPoint y: 132, endPoint x: 299, endPoint y: 129, distance: 211.8
click at [299, 129] on p "ZAVAROVANEC : Društvo enota reševalnih psov Slovenije" at bounding box center [501, 124] width 573 height 18
copy p "Društvo enota reševalnih psov Slovenije"
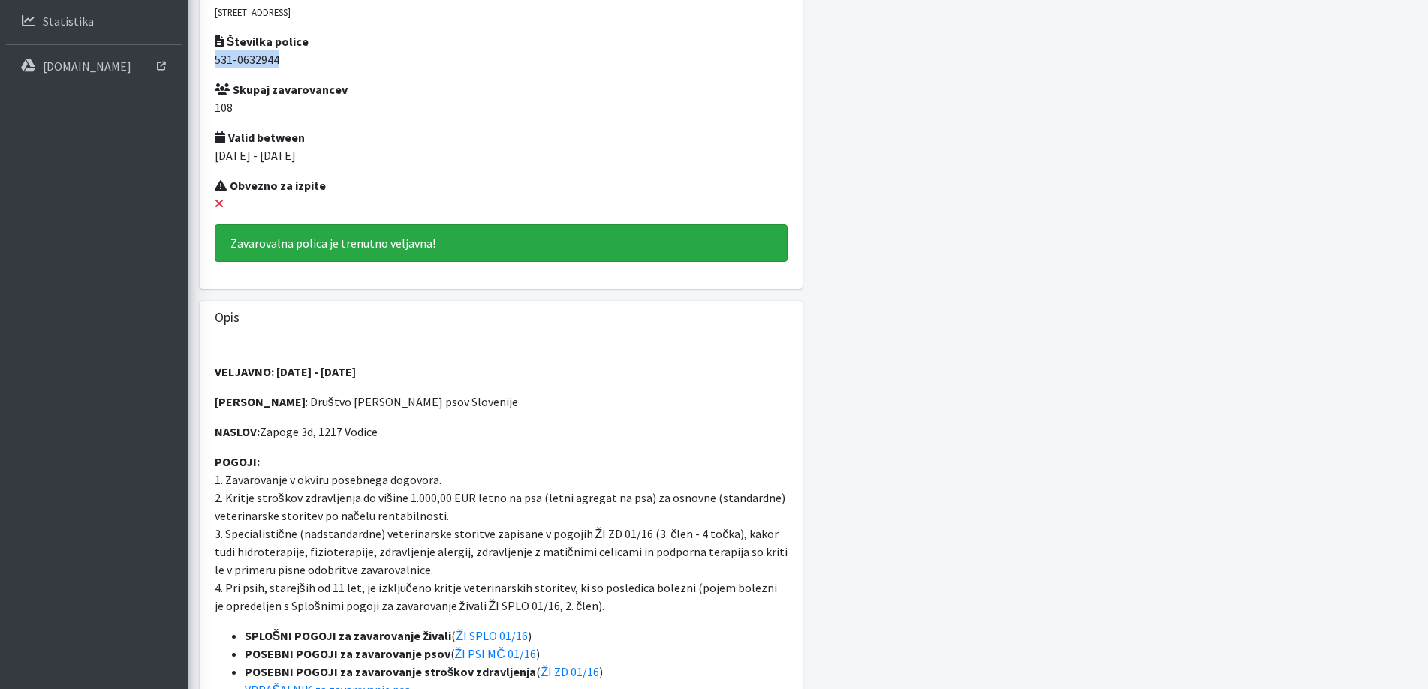
scroll to position [225, 0]
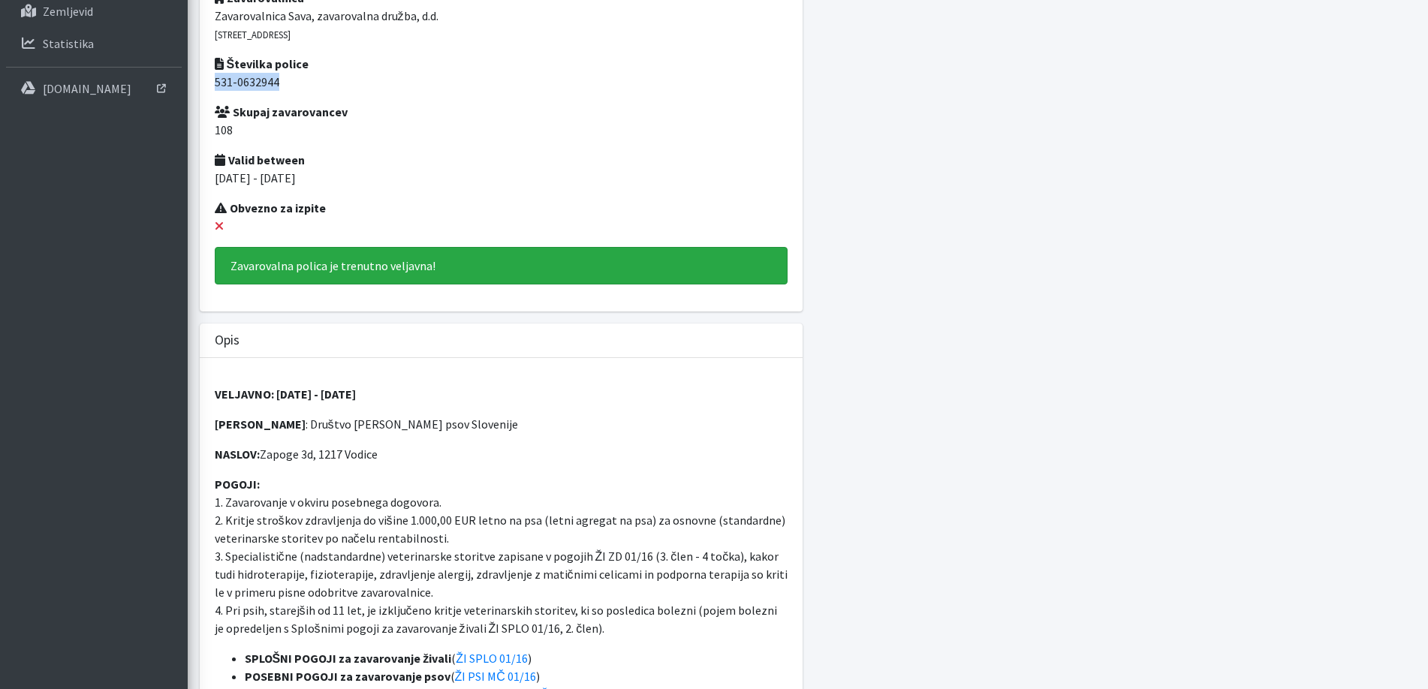
drag, startPoint x: 295, startPoint y: 90, endPoint x: 217, endPoint y: 88, distance: 78.1
click at [217, 88] on p "531-0632944" at bounding box center [501, 82] width 573 height 18
copy p "531-0632944"
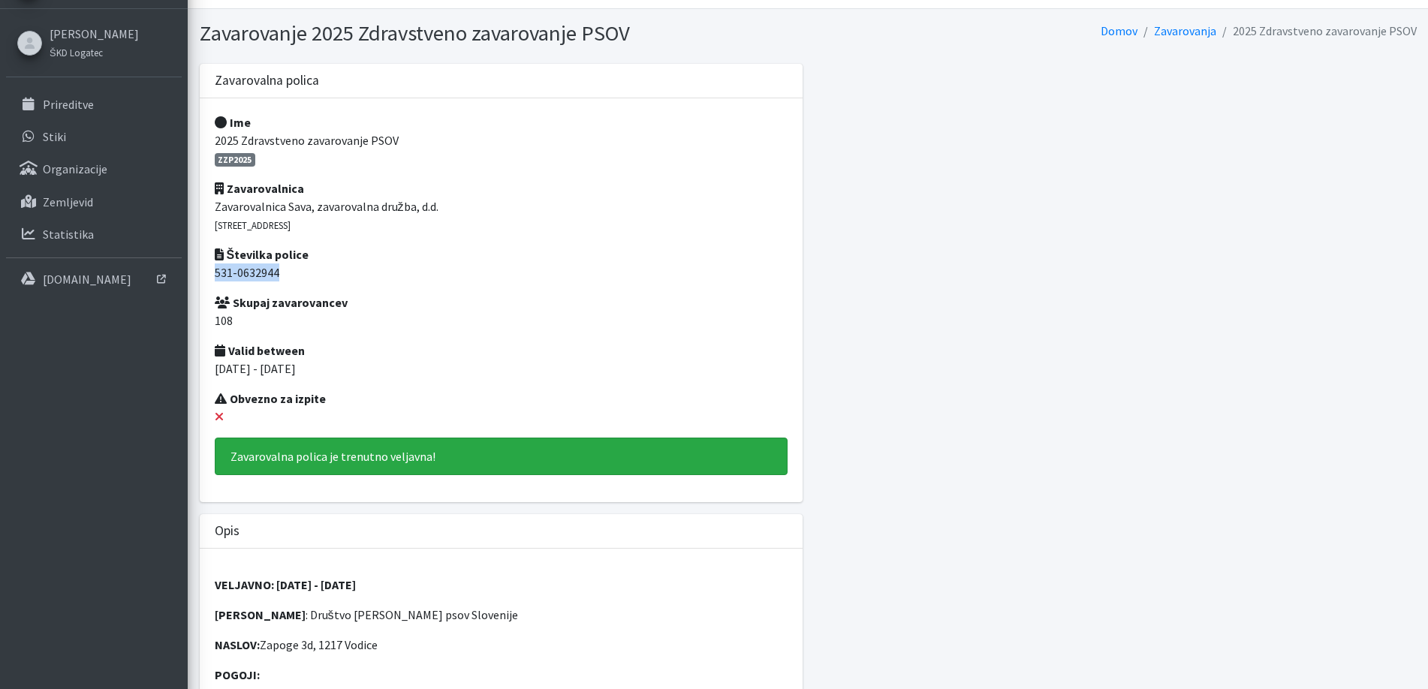
scroll to position [0, 0]
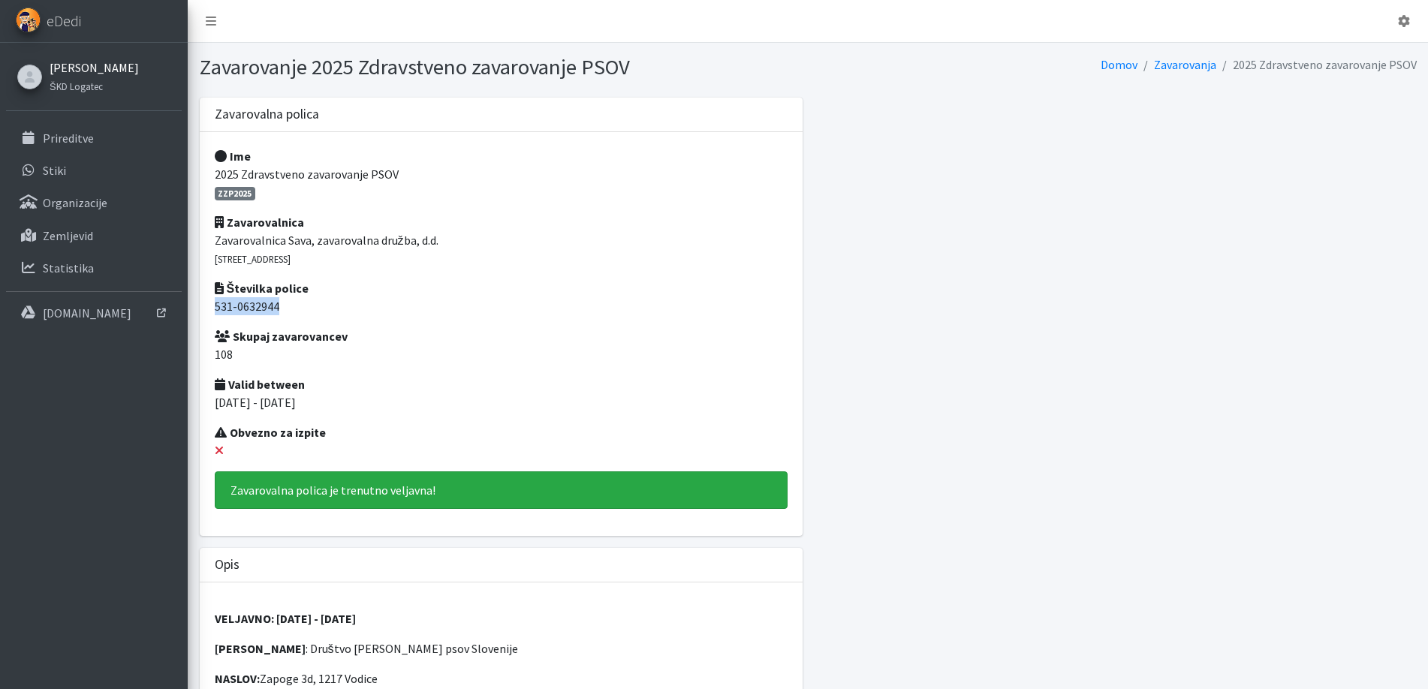
click at [71, 64] on link "[PERSON_NAME]" at bounding box center [94, 68] width 89 height 18
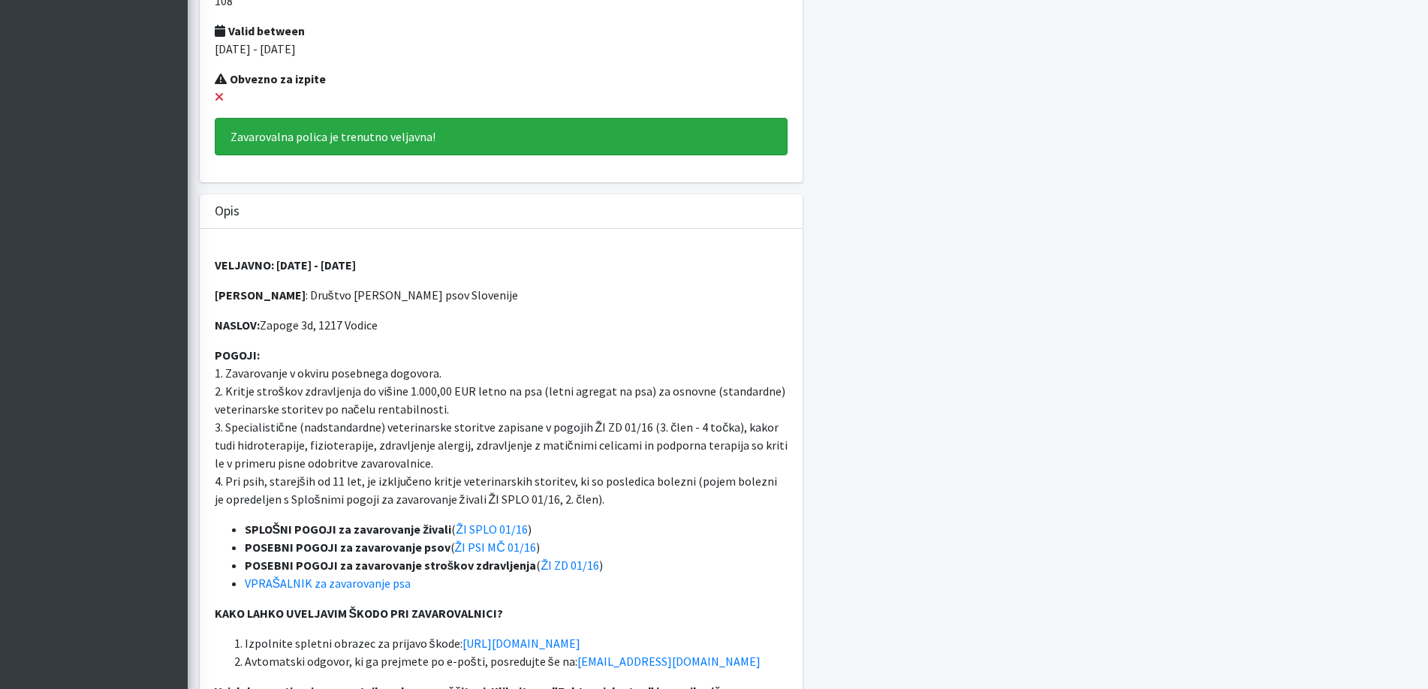
scroll to position [375, 0]
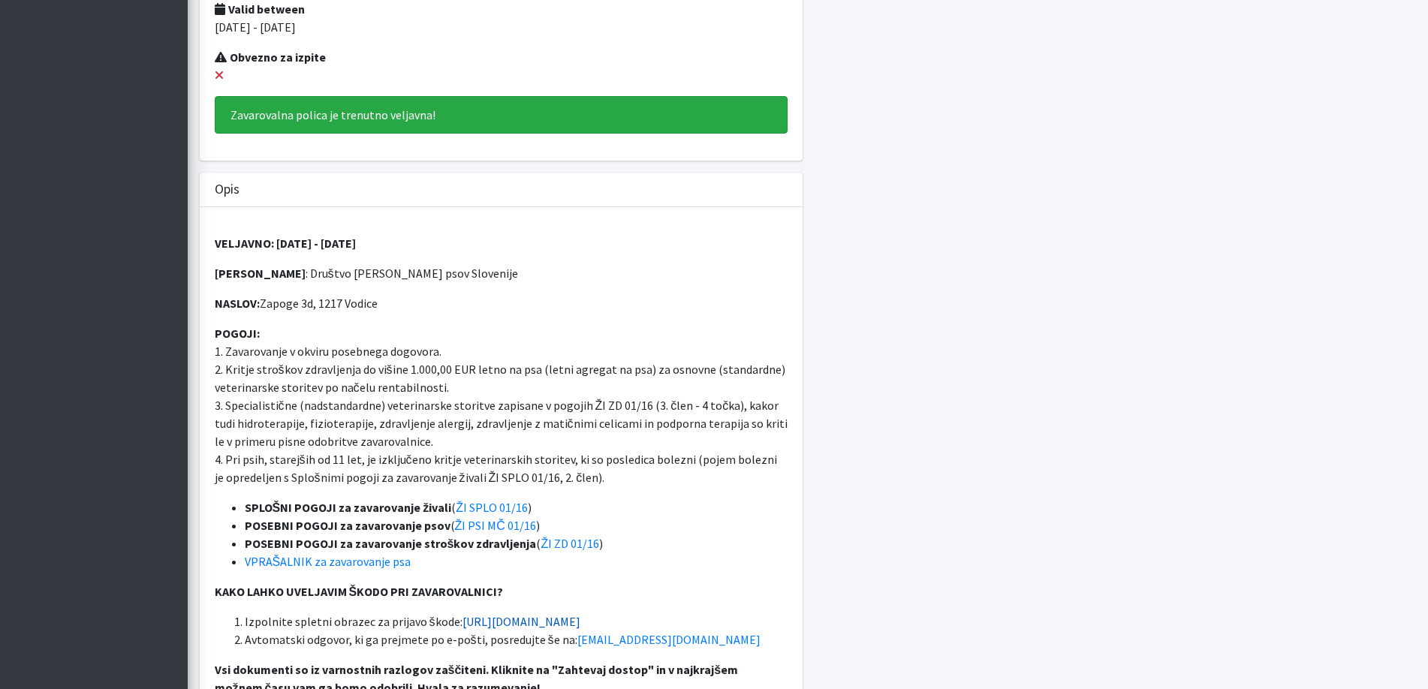
click at [580, 625] on link "https://www.zav-sava.si/prijava-skode" at bounding box center [522, 621] width 118 height 15
drag, startPoint x: 507, startPoint y: 272, endPoint x: 297, endPoint y: 274, distance: 209.5
click at [297, 274] on p "ZAVAROVANEC : Društvo enota reševalnih psov Slovenije" at bounding box center [501, 273] width 573 height 18
copy p "Društvo enota reševalnih psov Slovenije"
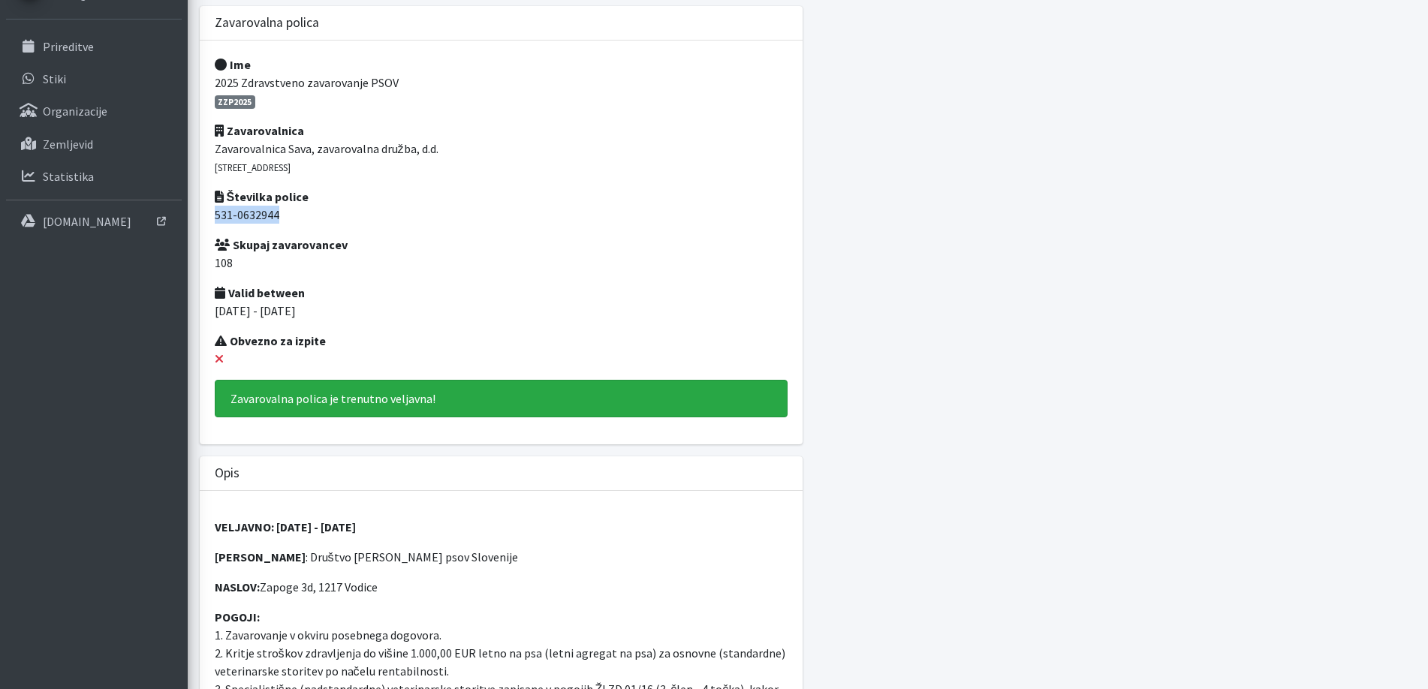
scroll to position [0, 0]
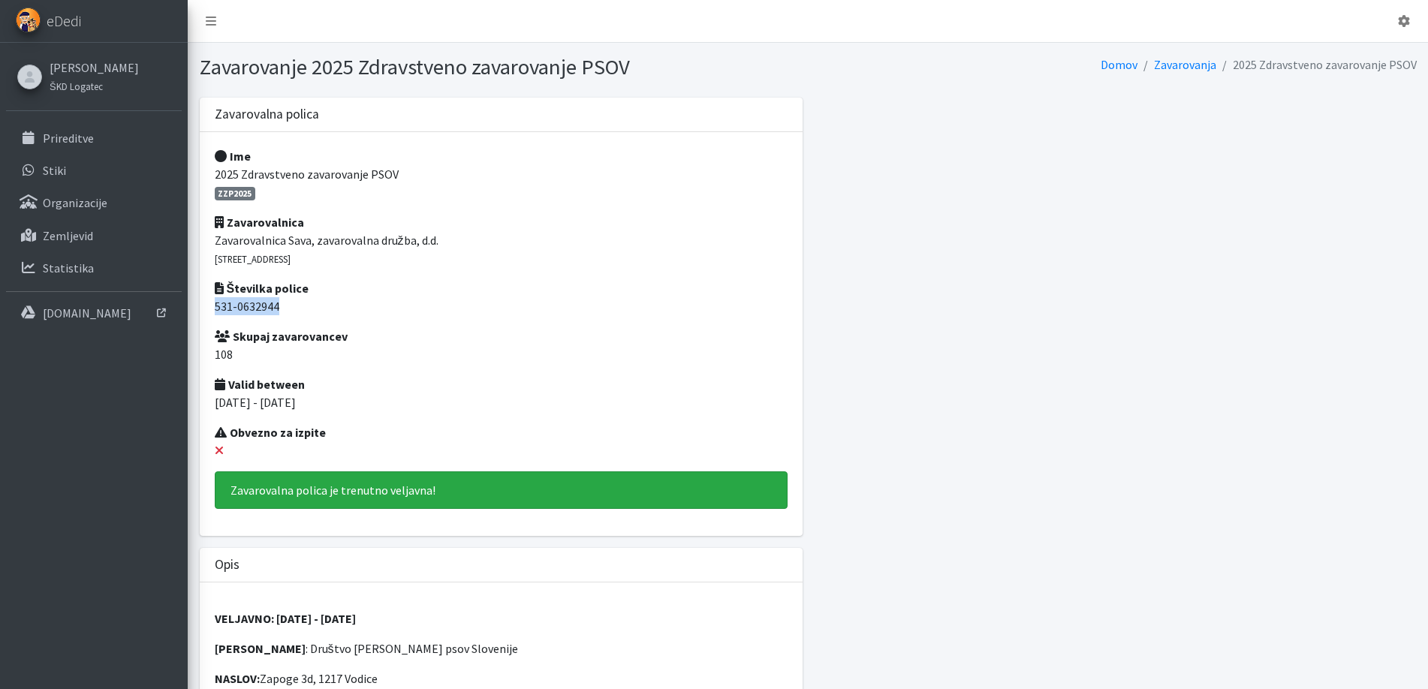
drag, startPoint x: 285, startPoint y: 309, endPoint x: 207, endPoint y: 315, distance: 78.3
click at [207, 315] on div "Ime 2025 Zdravstveno zavarovanje PSOV ZZP2025 Zavarovalnica Zavarovalnica Sava,…" at bounding box center [501, 334] width 603 height 404
copy p "531-0632944"
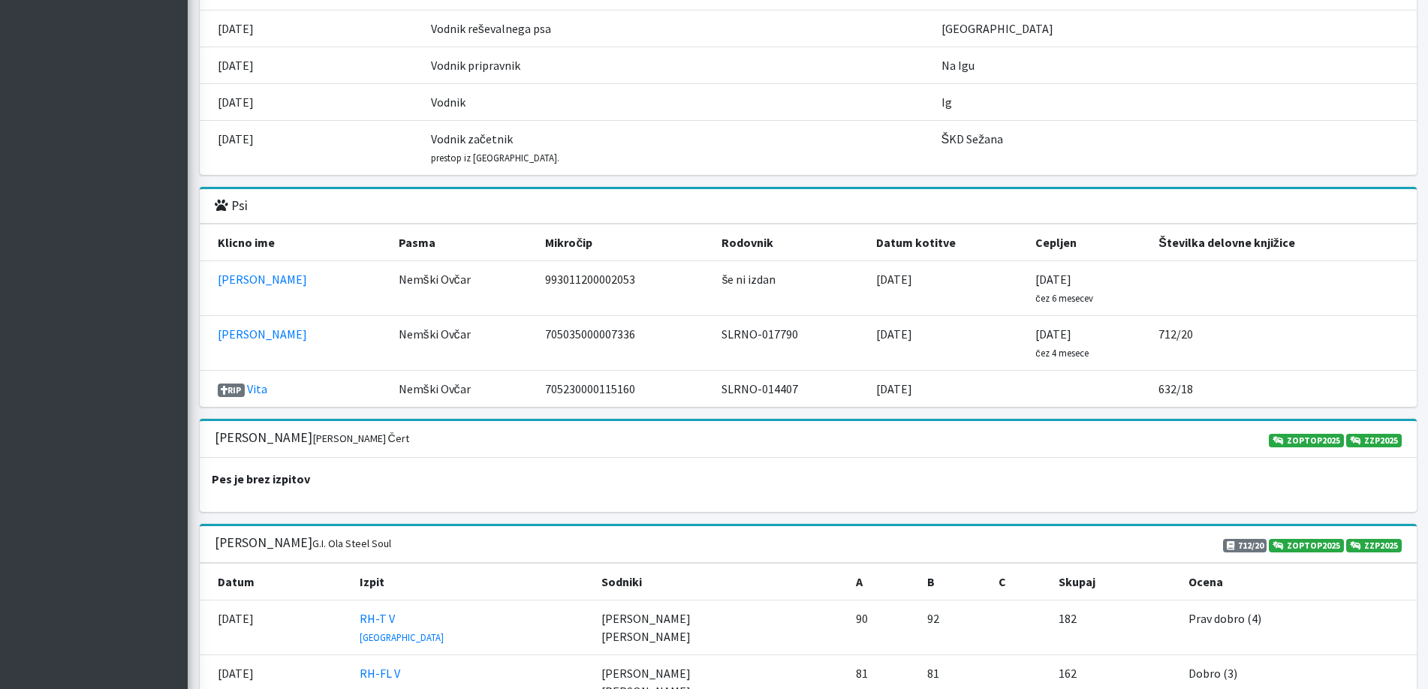
scroll to position [1652, 0]
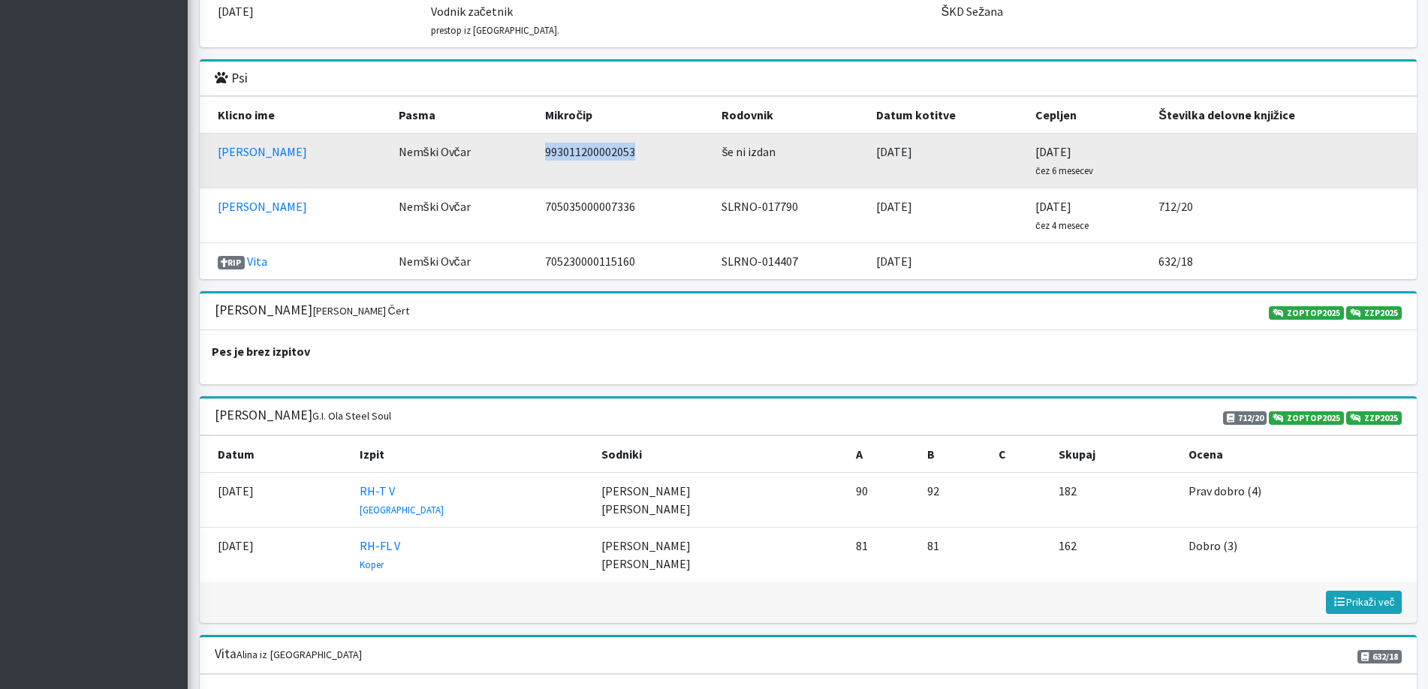
drag, startPoint x: 622, startPoint y: 153, endPoint x: 504, endPoint y: 155, distance: 118.7
click at [536, 155] on td "993011200002053" at bounding box center [624, 161] width 176 height 55
copy td "993011200002053"
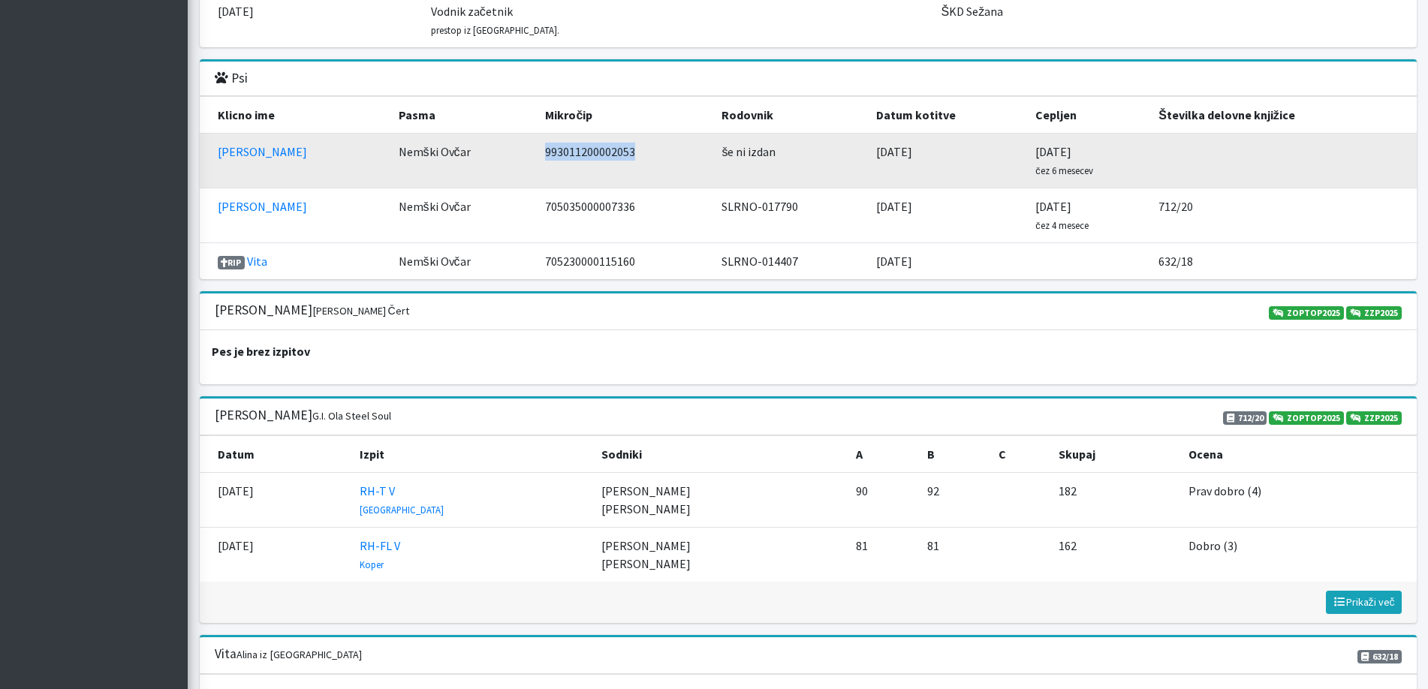
copy td "993011200002053"
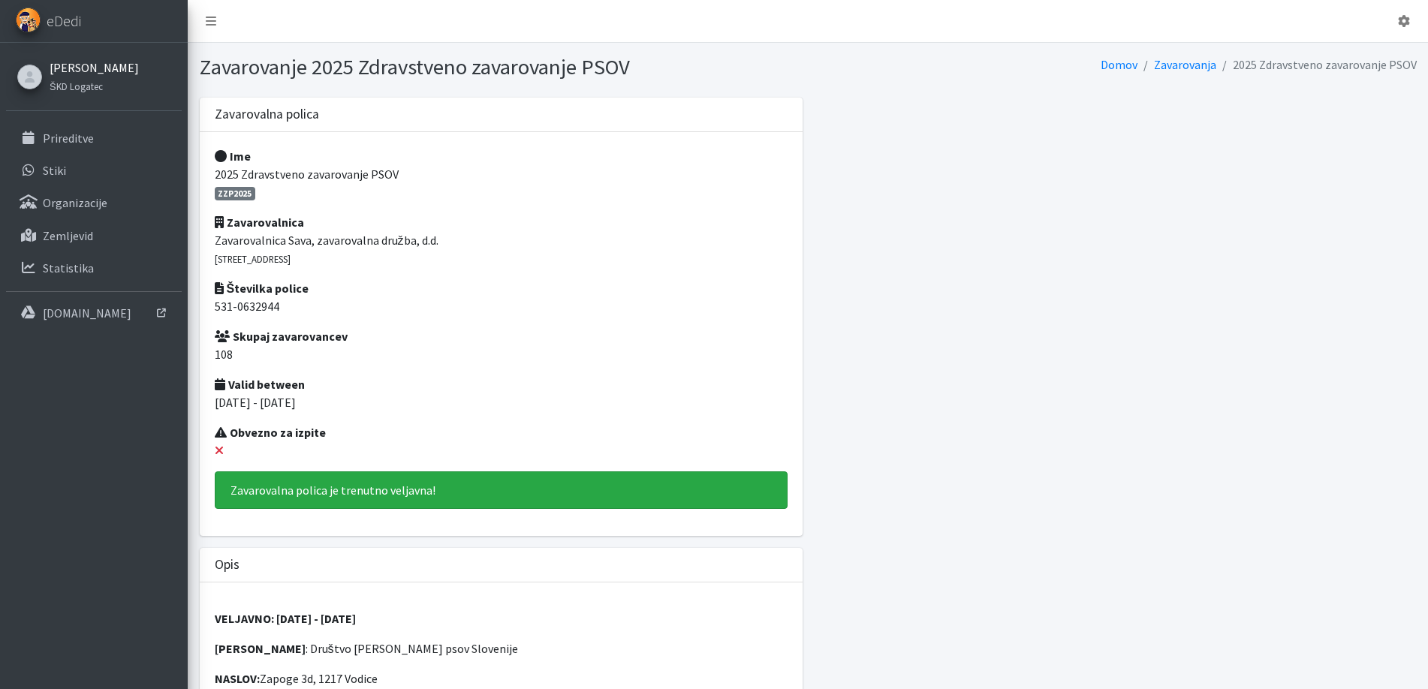
click at [81, 63] on link "[PERSON_NAME]" at bounding box center [94, 68] width 89 height 18
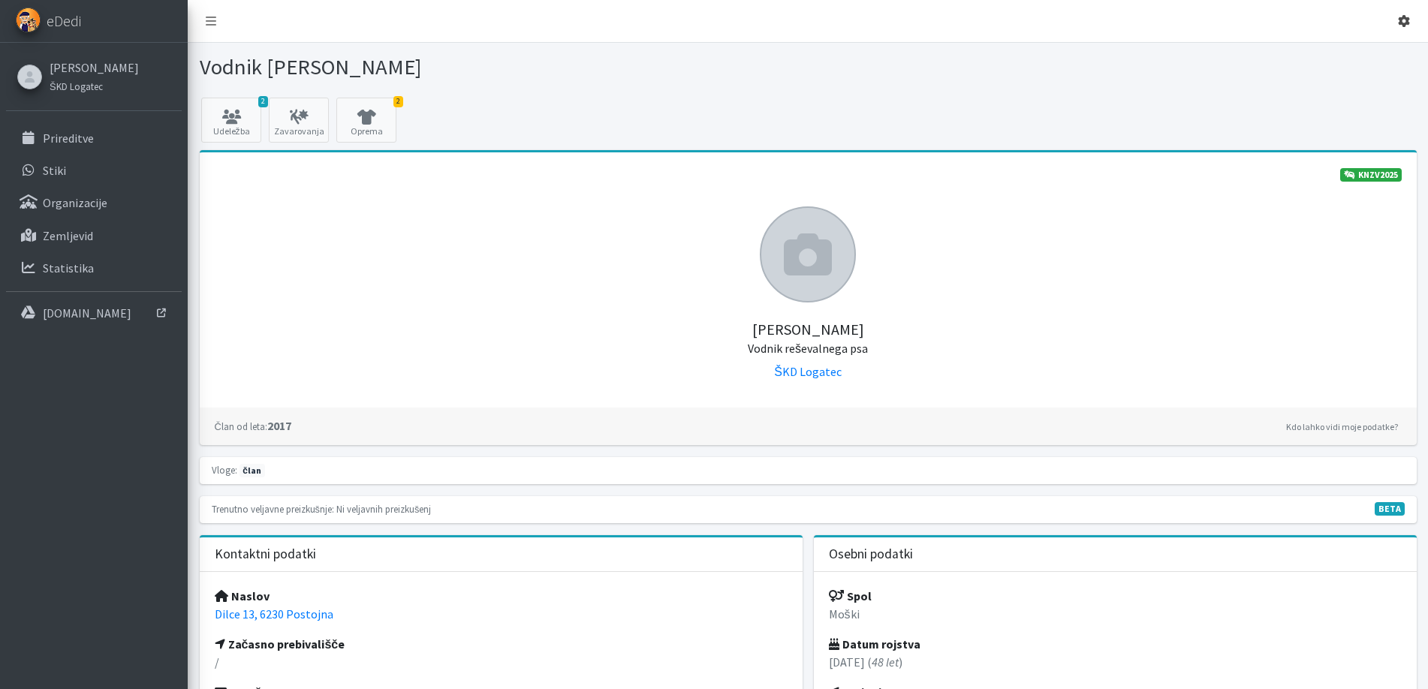
click at [1403, 21] on icon at bounding box center [1404, 21] width 12 height 12
click at [1370, 62] on link "Odjavi se" at bounding box center [1362, 56] width 119 height 24
